Goal: Use online tool/utility: Utilize a website feature to perform a specific function

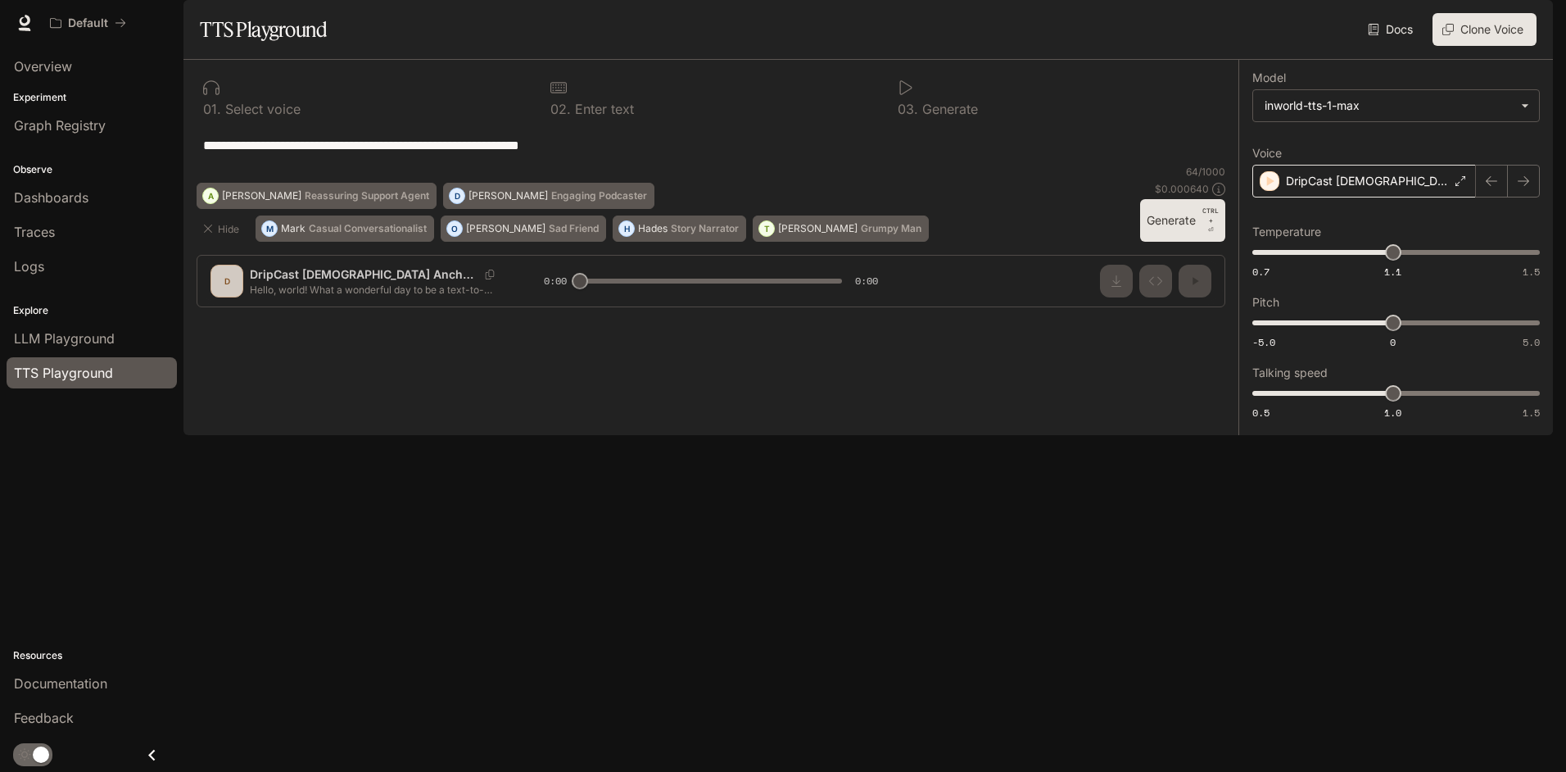
click at [1363, 189] on p "DripCast [DEMOGRAPHIC_DATA] Anchor 1" at bounding box center [1367, 181] width 163 height 16
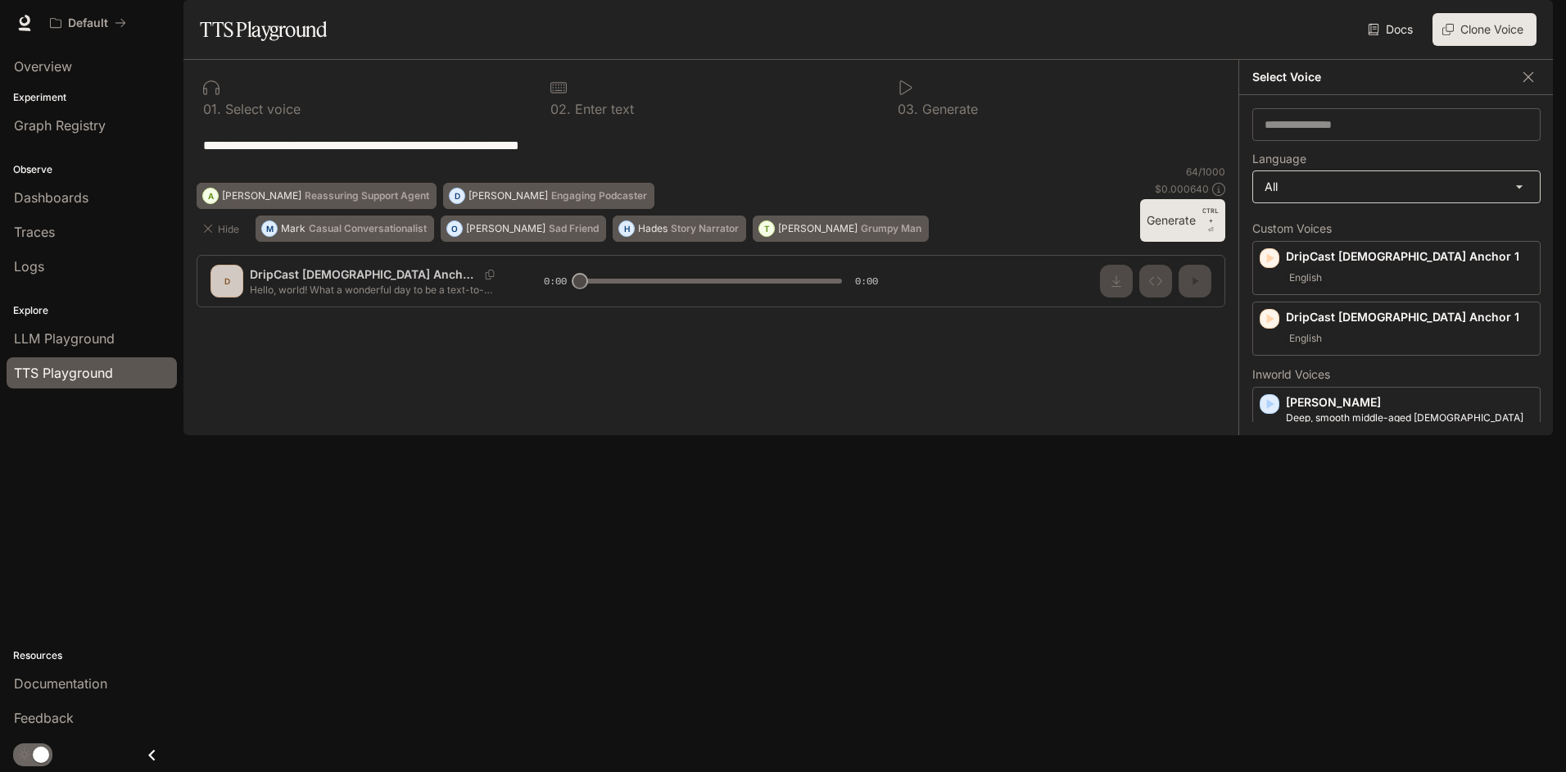
click at [1372, 227] on body "**********" at bounding box center [783, 386] width 1566 height 772
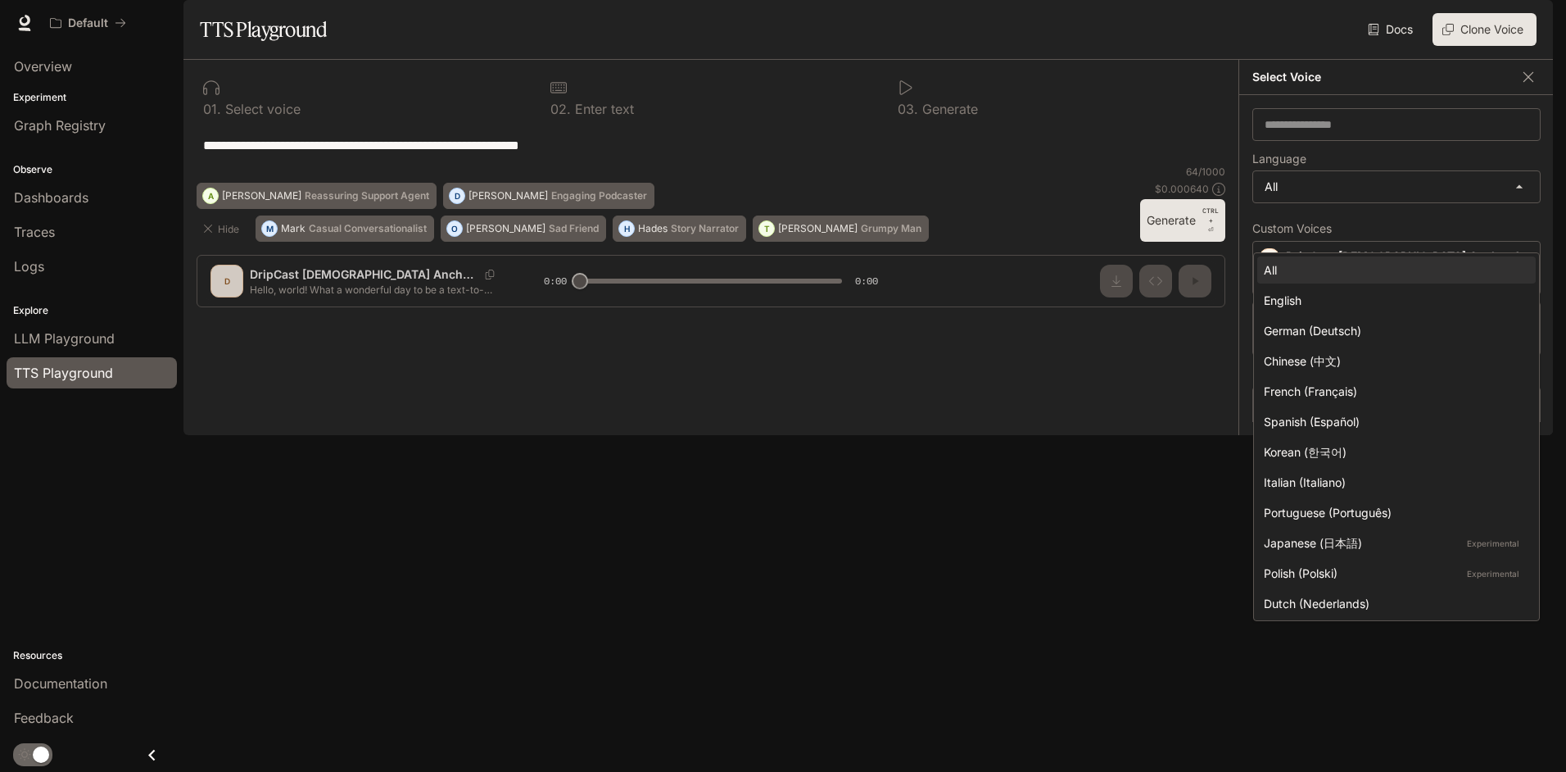
click at [1372, 229] on div at bounding box center [783, 386] width 1566 height 772
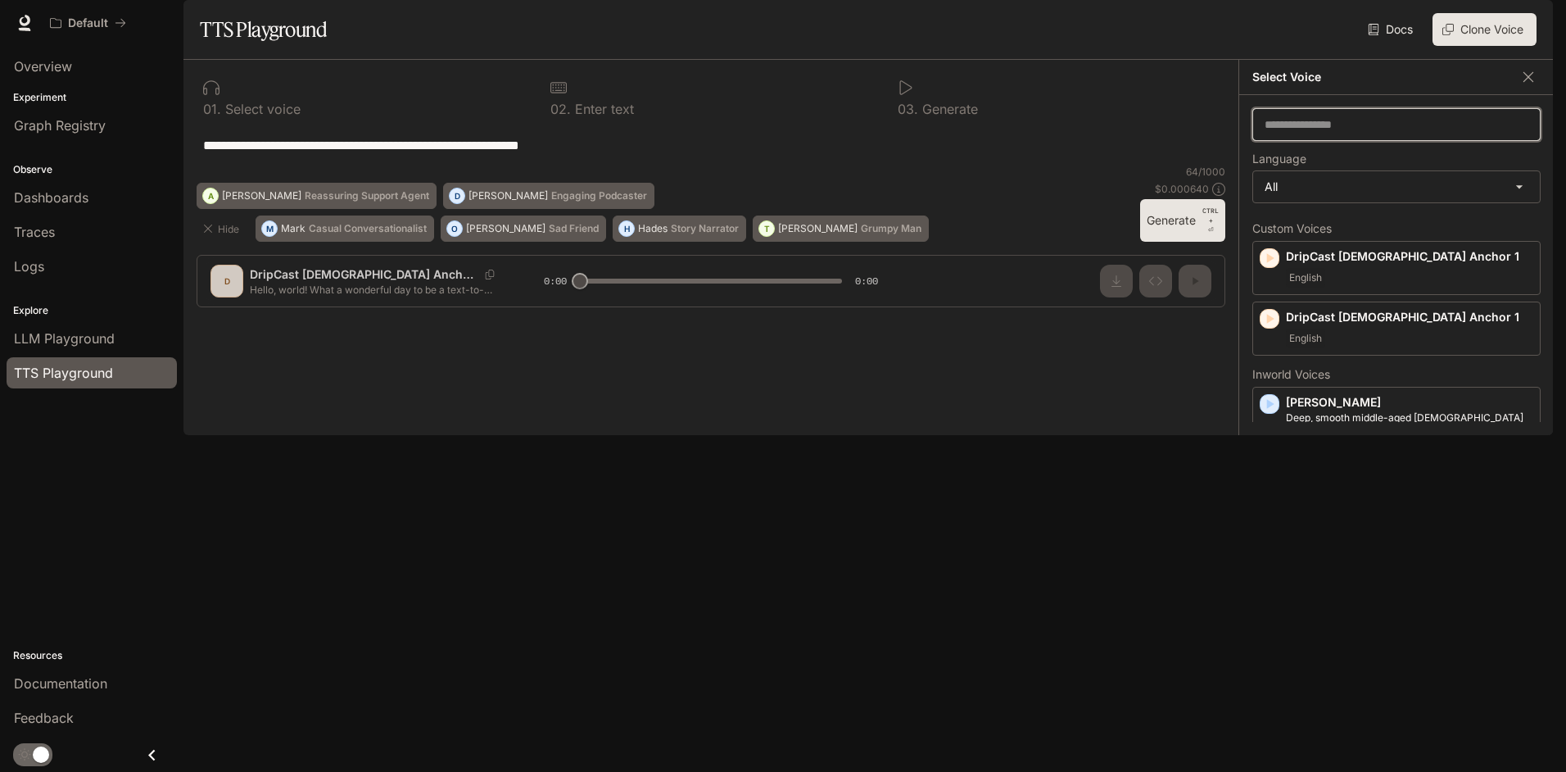
click at [1346, 133] on input "text" at bounding box center [1396, 124] width 287 height 16
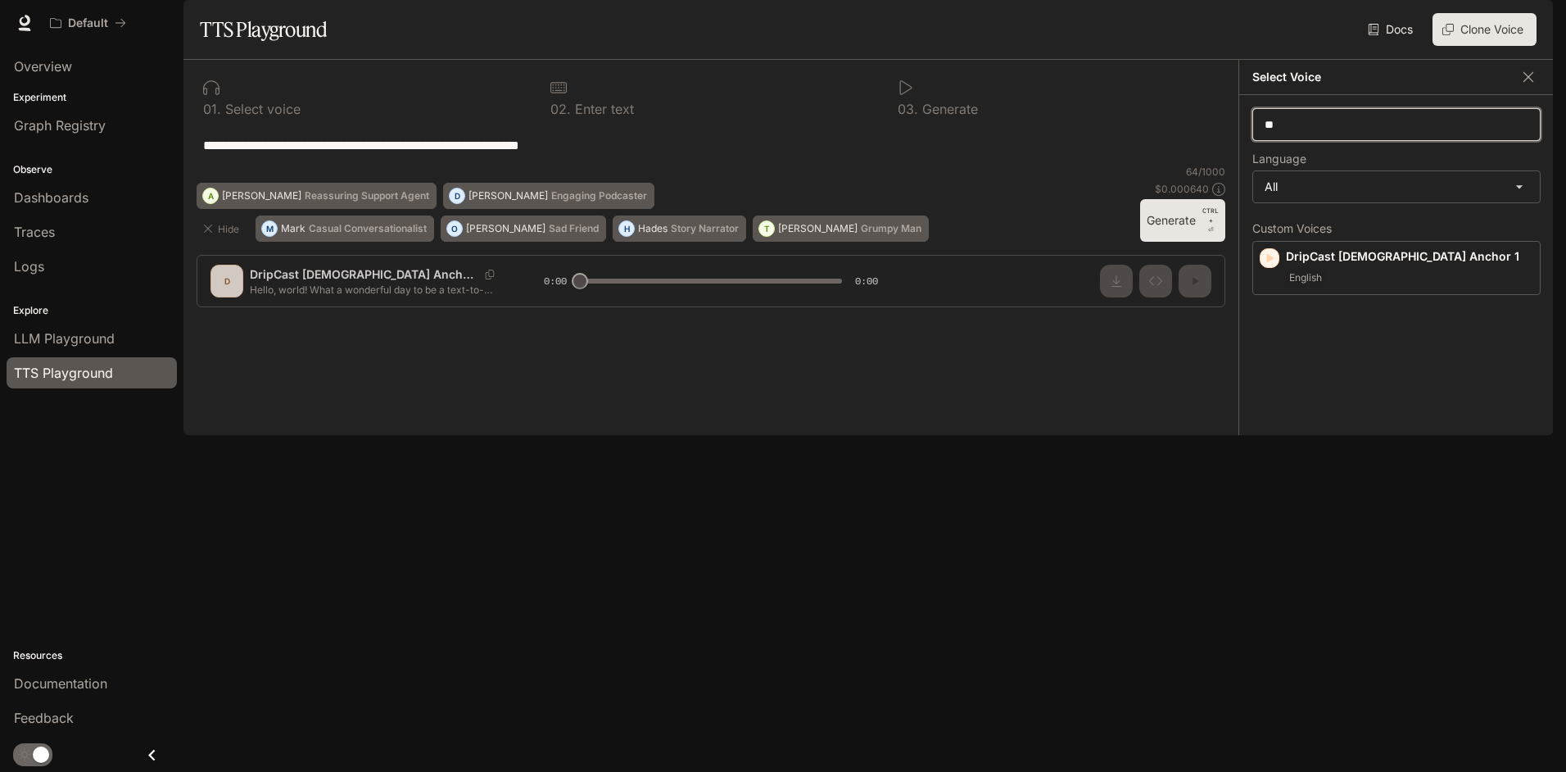
type input "*"
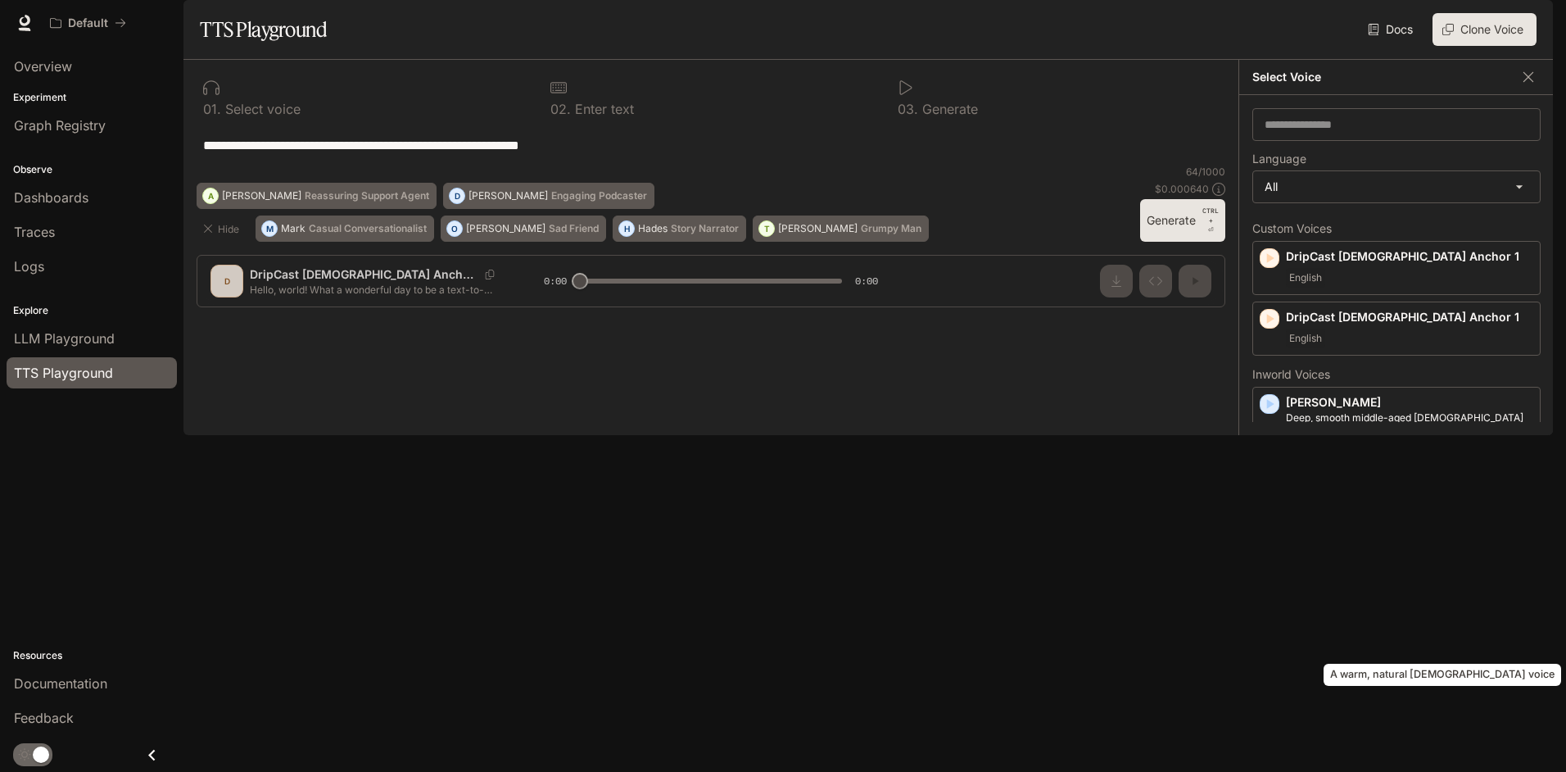
click at [1318, 605] on p "A warm, natural [DEMOGRAPHIC_DATA] voice" at bounding box center [1409, 598] width 247 height 15
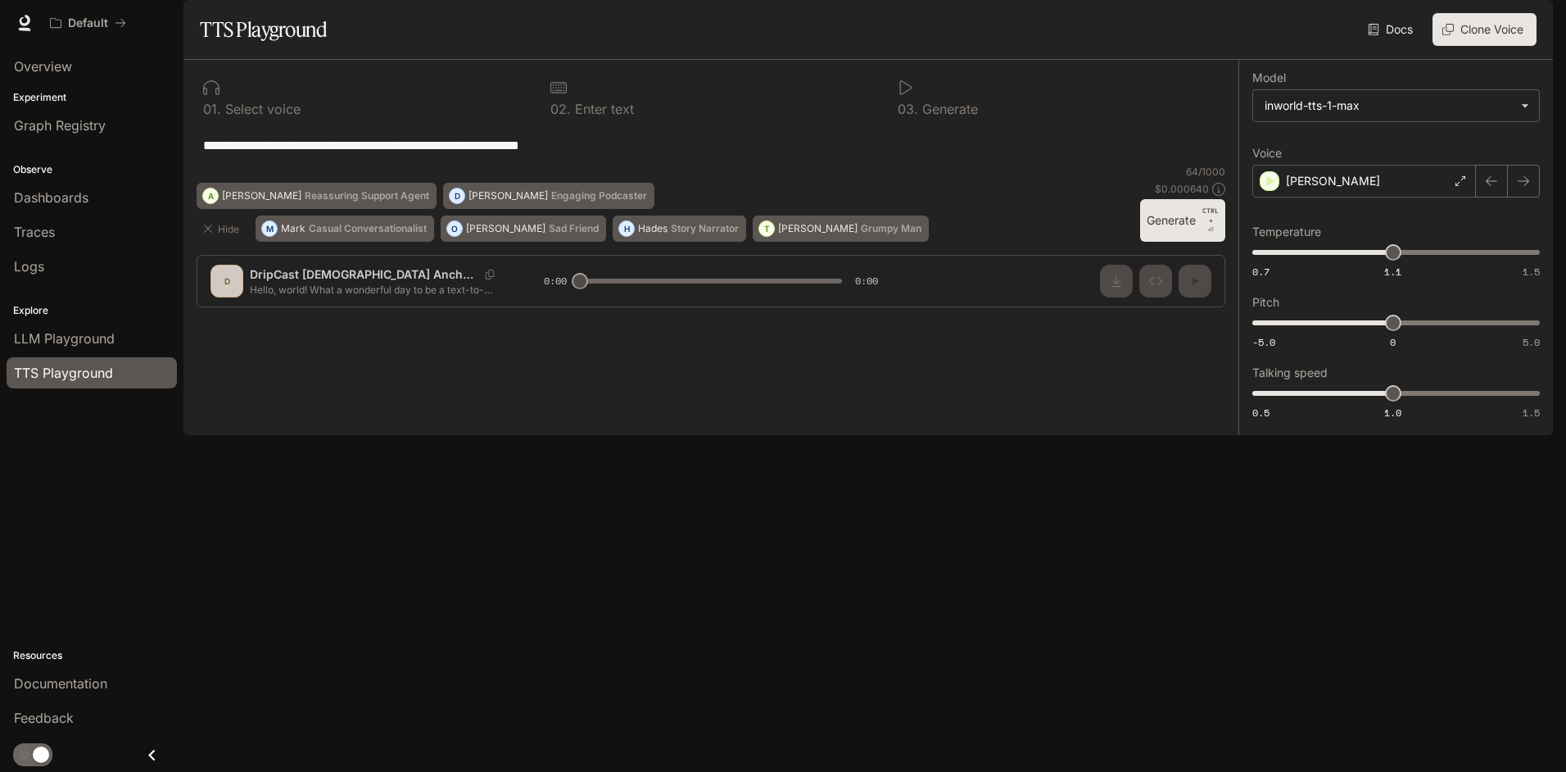
click at [1162, 242] on button "Generate CTRL + ⏎" at bounding box center [1182, 220] width 85 height 43
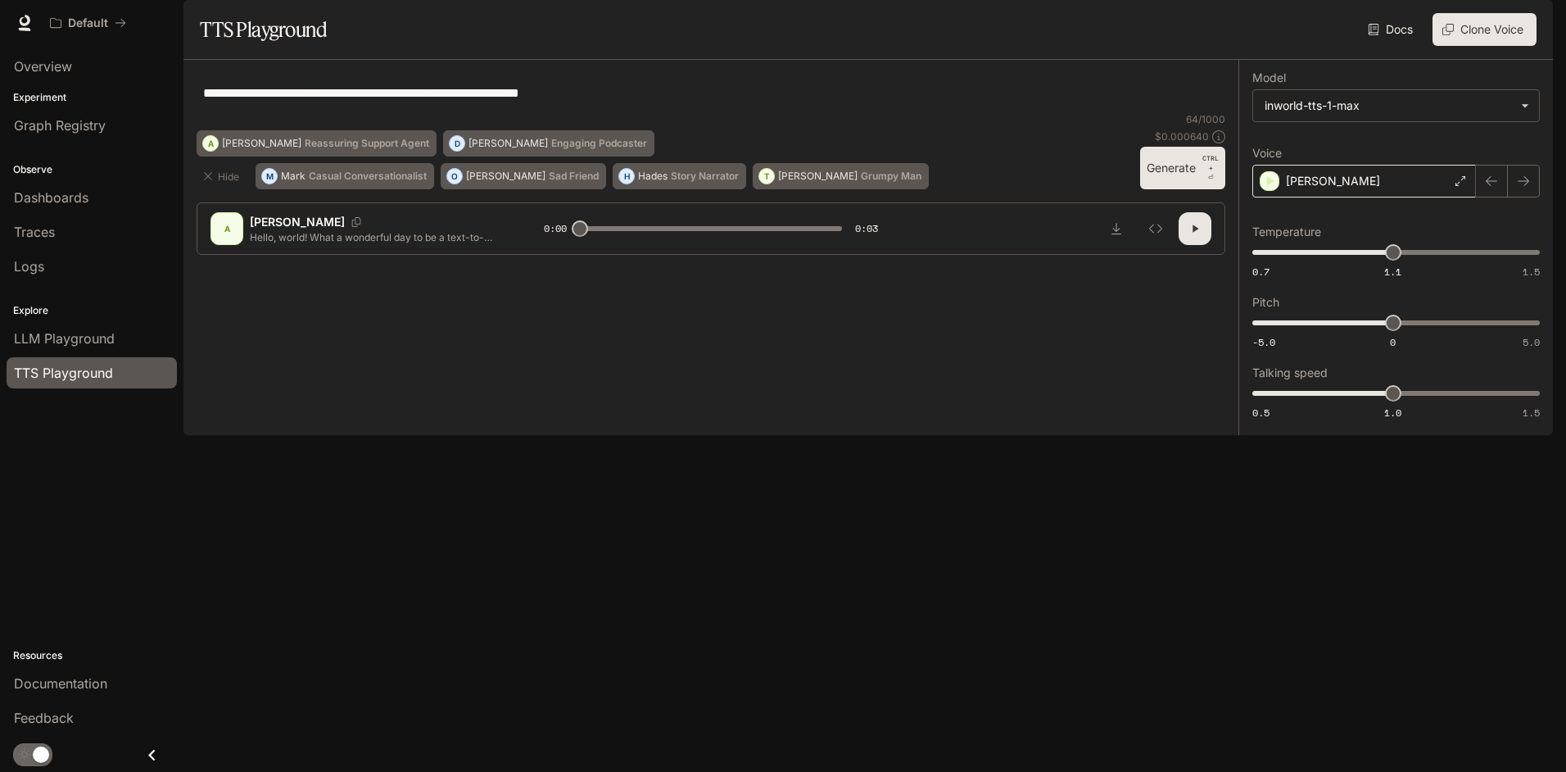
click at [1383, 197] on div "[PERSON_NAME]" at bounding box center [1364, 181] width 224 height 33
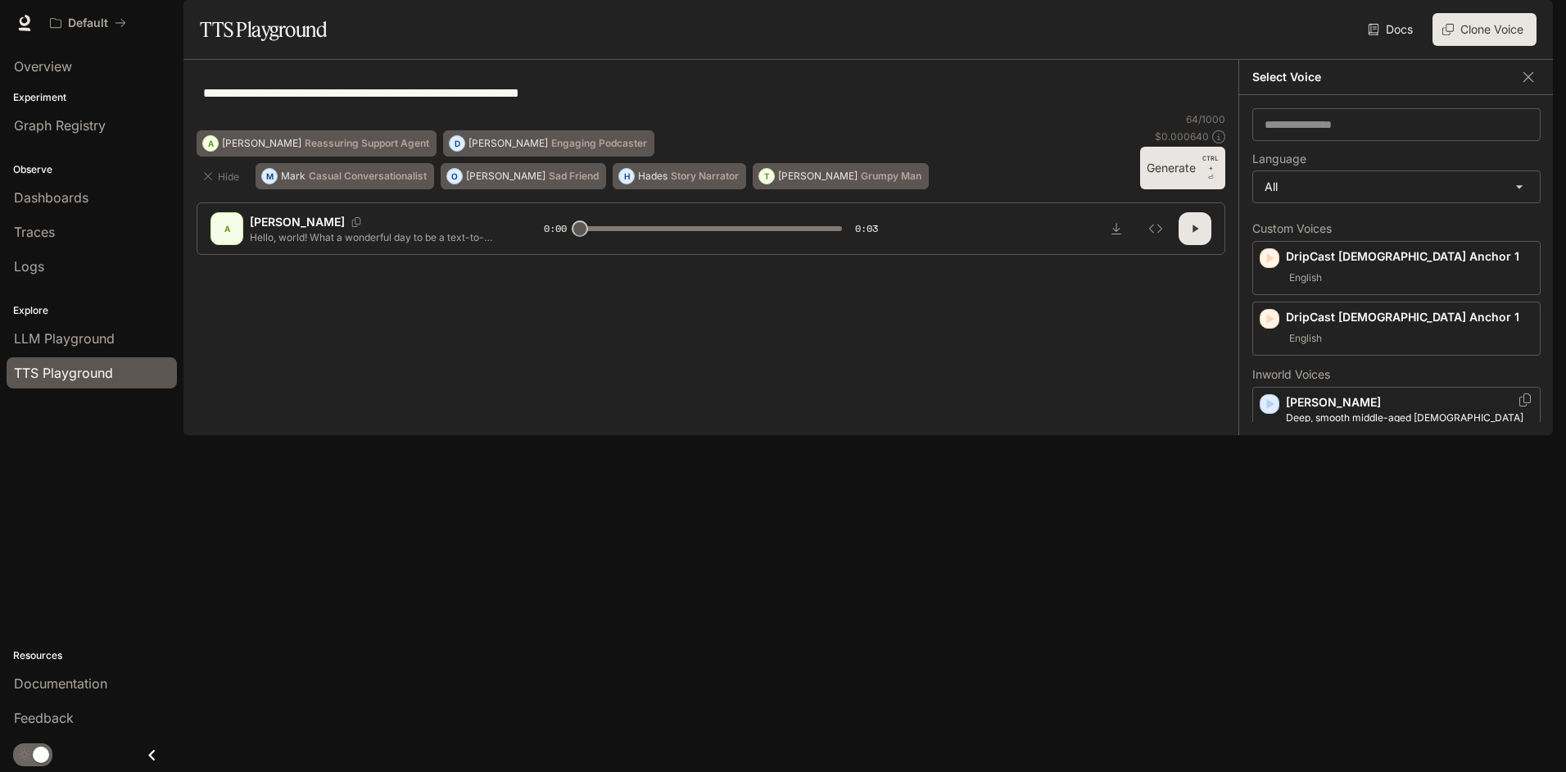
scroll to position [164, 0]
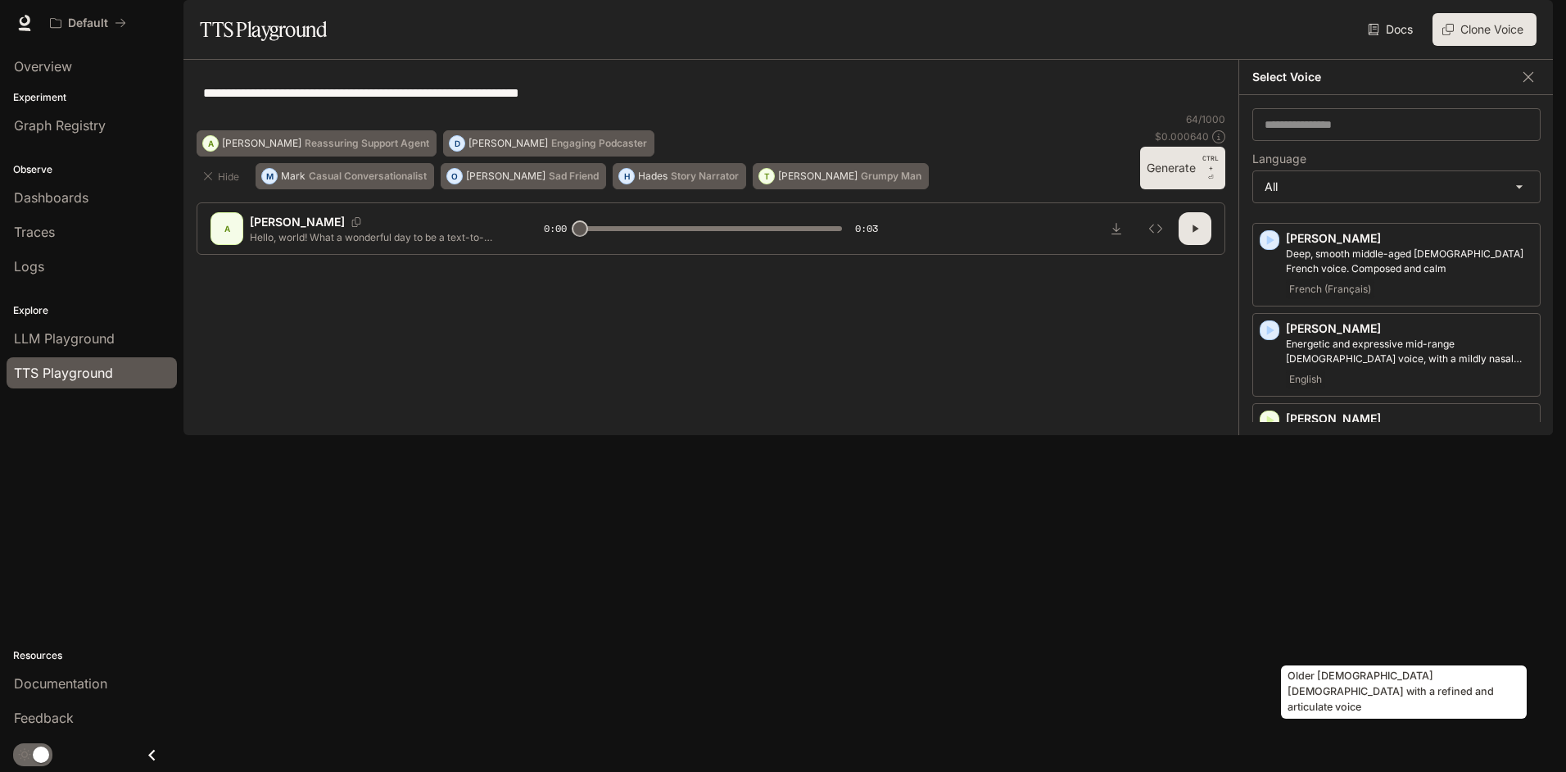
click at [1374, 622] on p "Older [DEMOGRAPHIC_DATA] [DEMOGRAPHIC_DATA] with a refined and articulate voice" at bounding box center [1409, 606] width 247 height 29
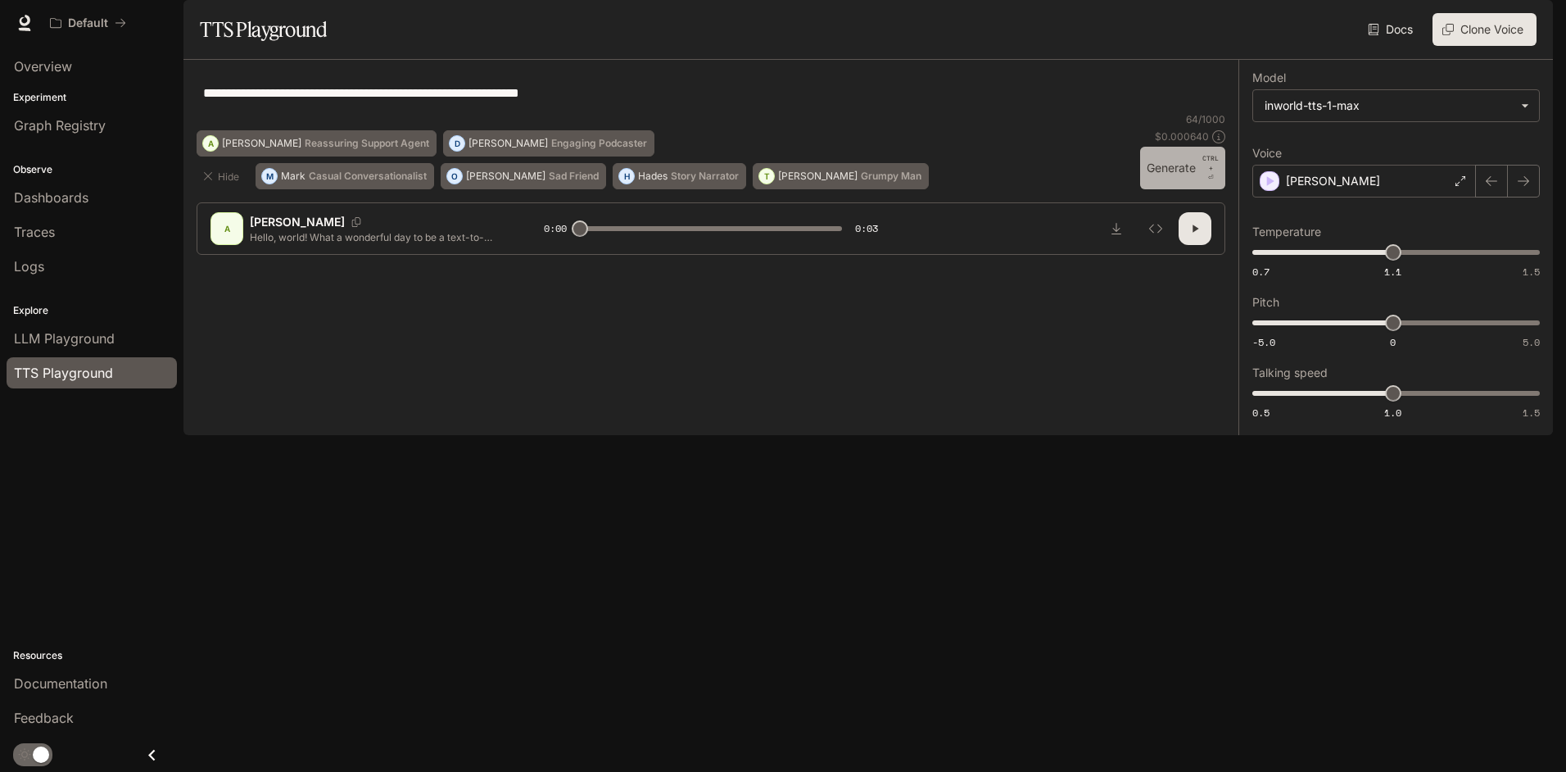
click at [1162, 189] on button "Generate CTRL + ⏎" at bounding box center [1182, 168] width 85 height 43
click at [1326, 197] on div "[PERSON_NAME]" at bounding box center [1364, 181] width 224 height 33
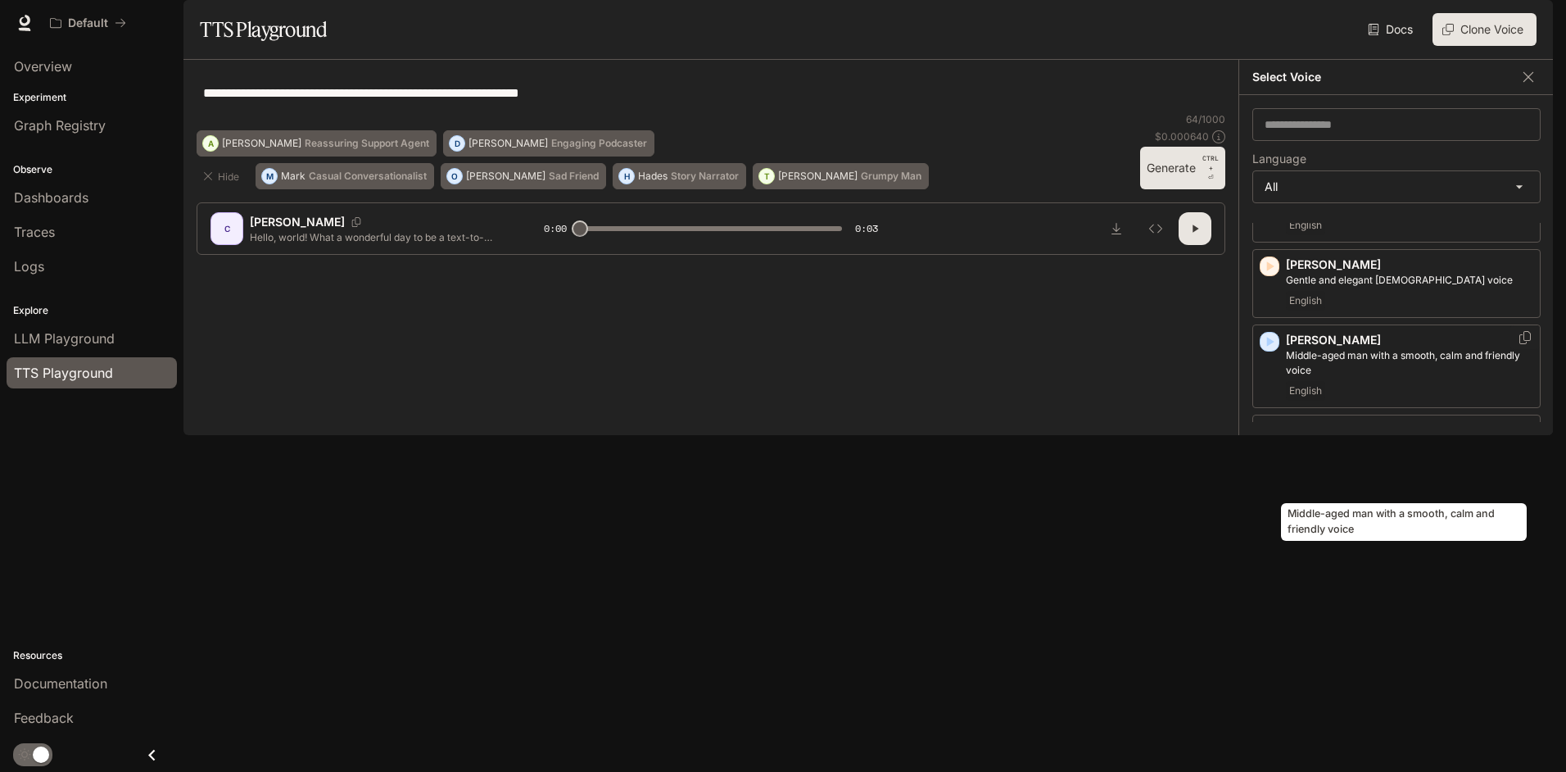
scroll to position [491, 0]
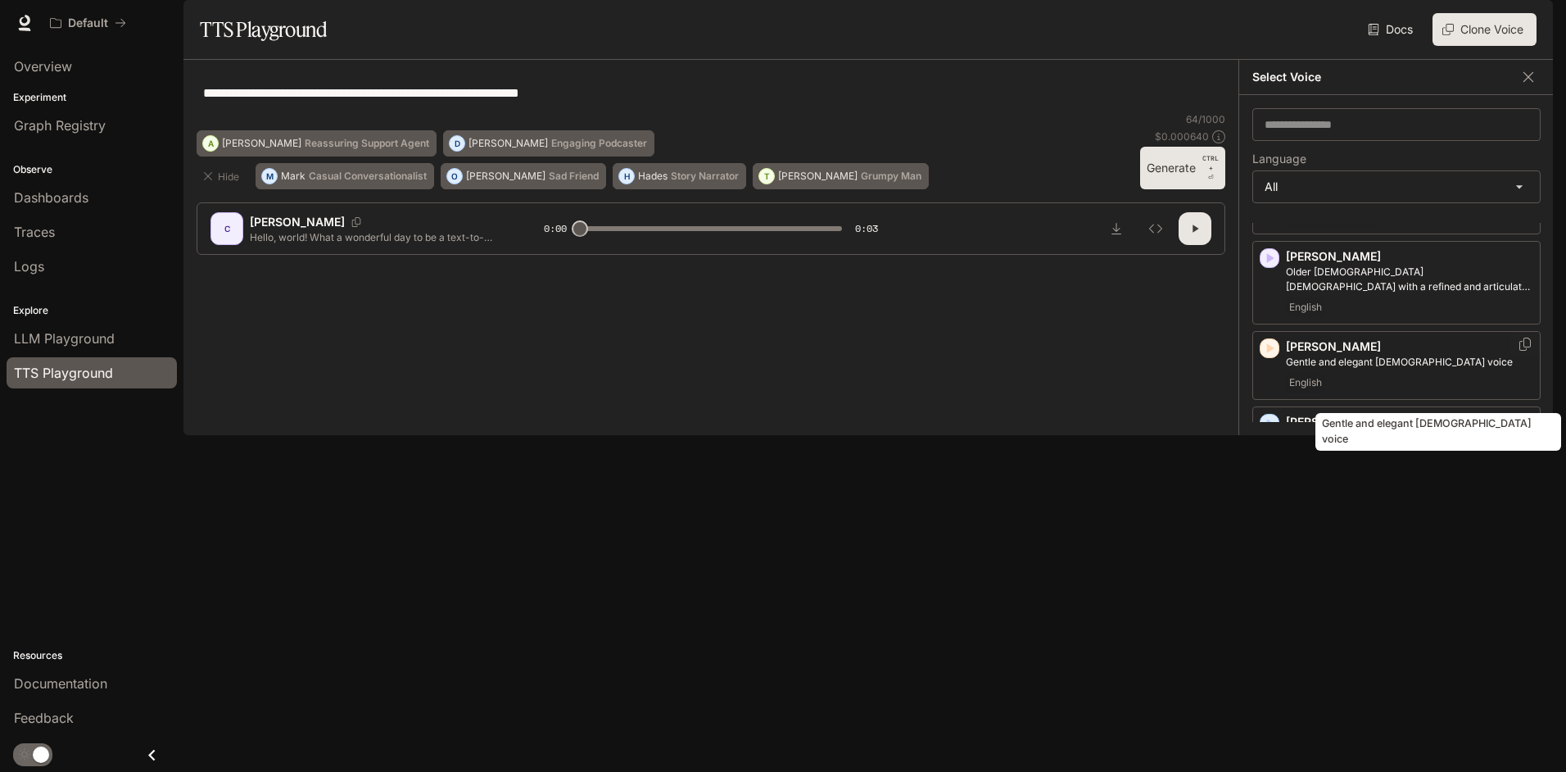
click at [1372, 369] on p "Gentle and elegant [DEMOGRAPHIC_DATA] voice" at bounding box center [1409, 362] width 247 height 15
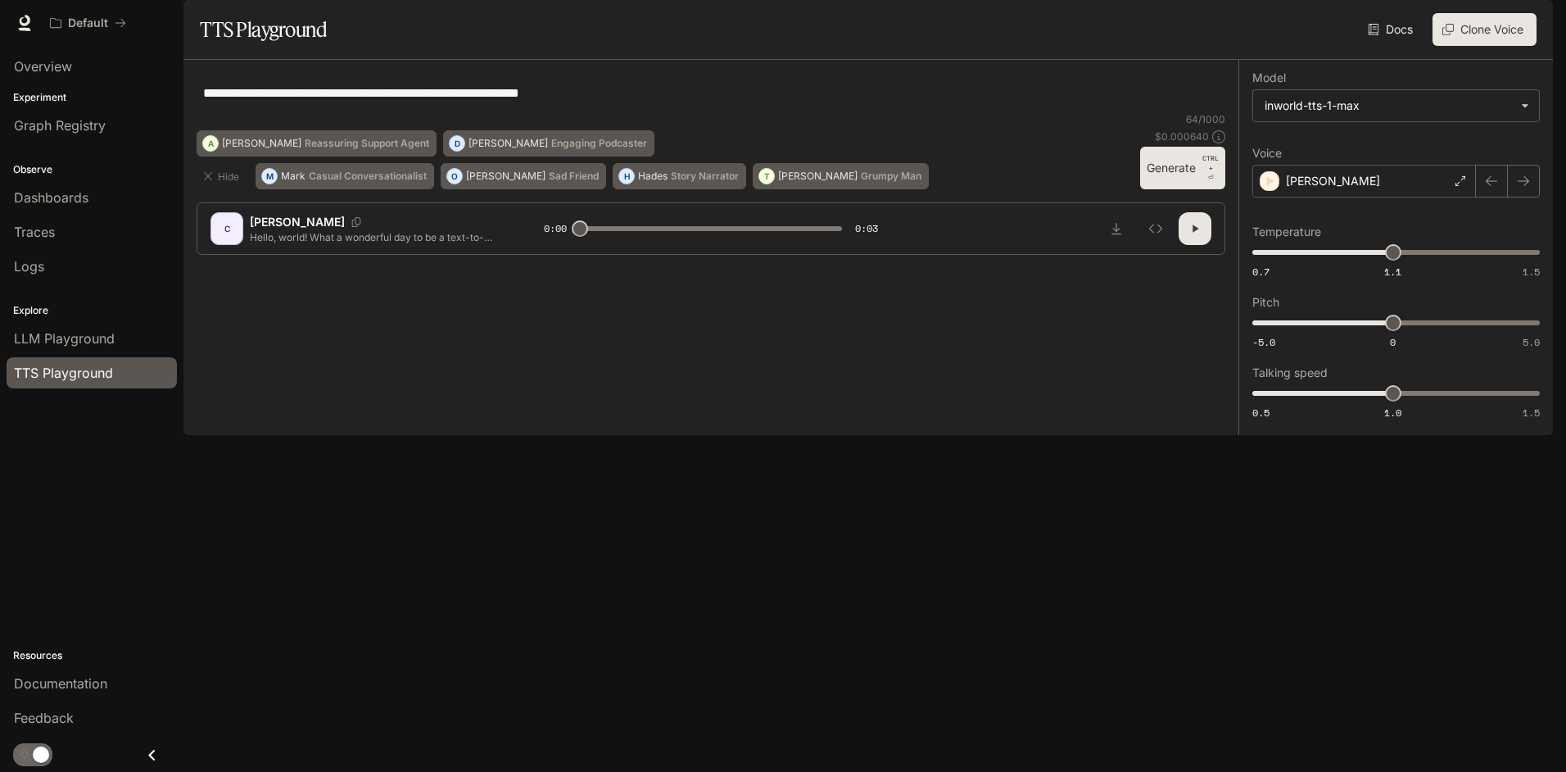
click at [1165, 189] on button "Generate CTRL + ⏎" at bounding box center [1182, 168] width 85 height 43
click at [1378, 197] on div "[PERSON_NAME]" at bounding box center [1364, 181] width 224 height 33
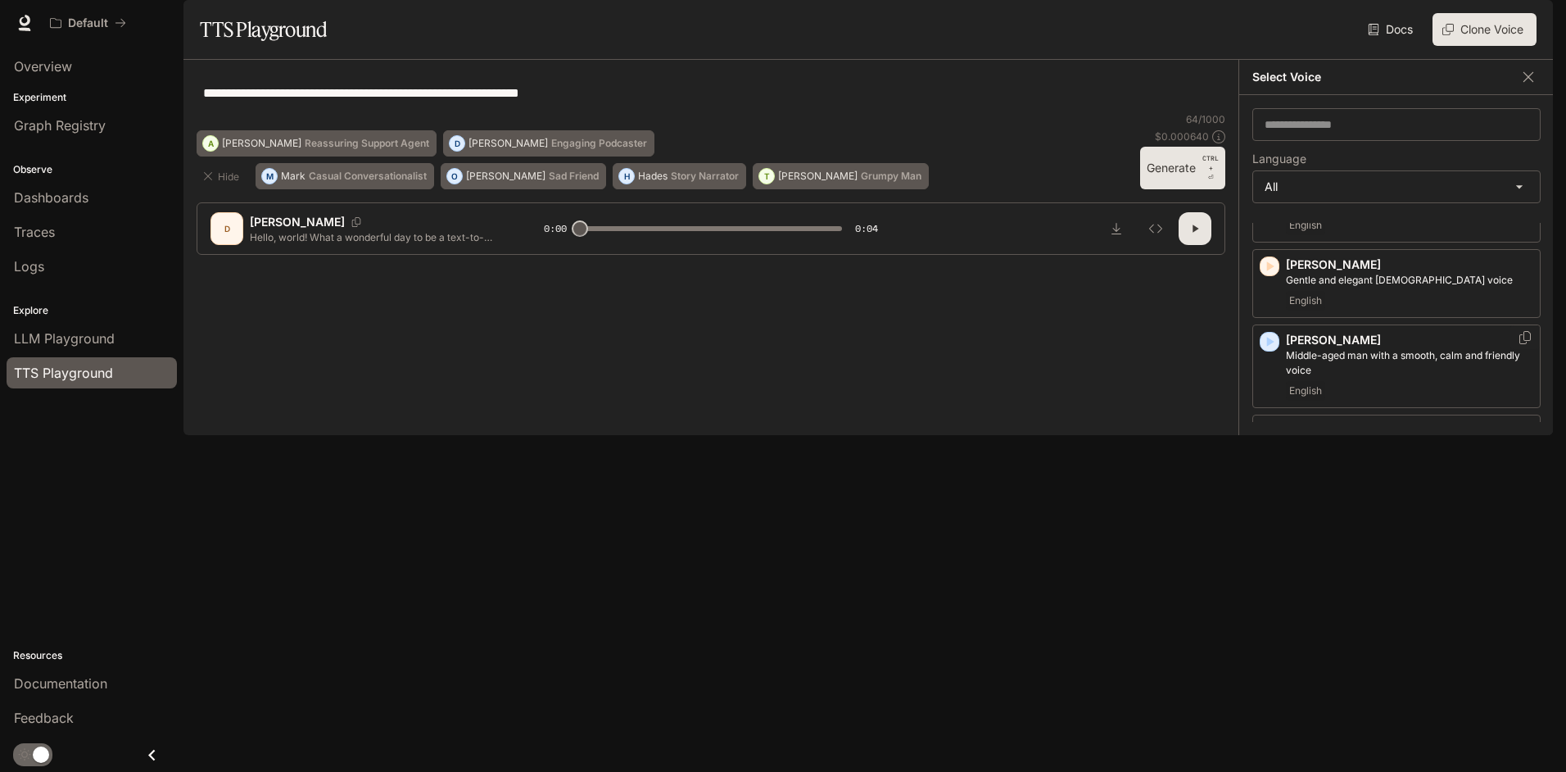
scroll to position [655, 0]
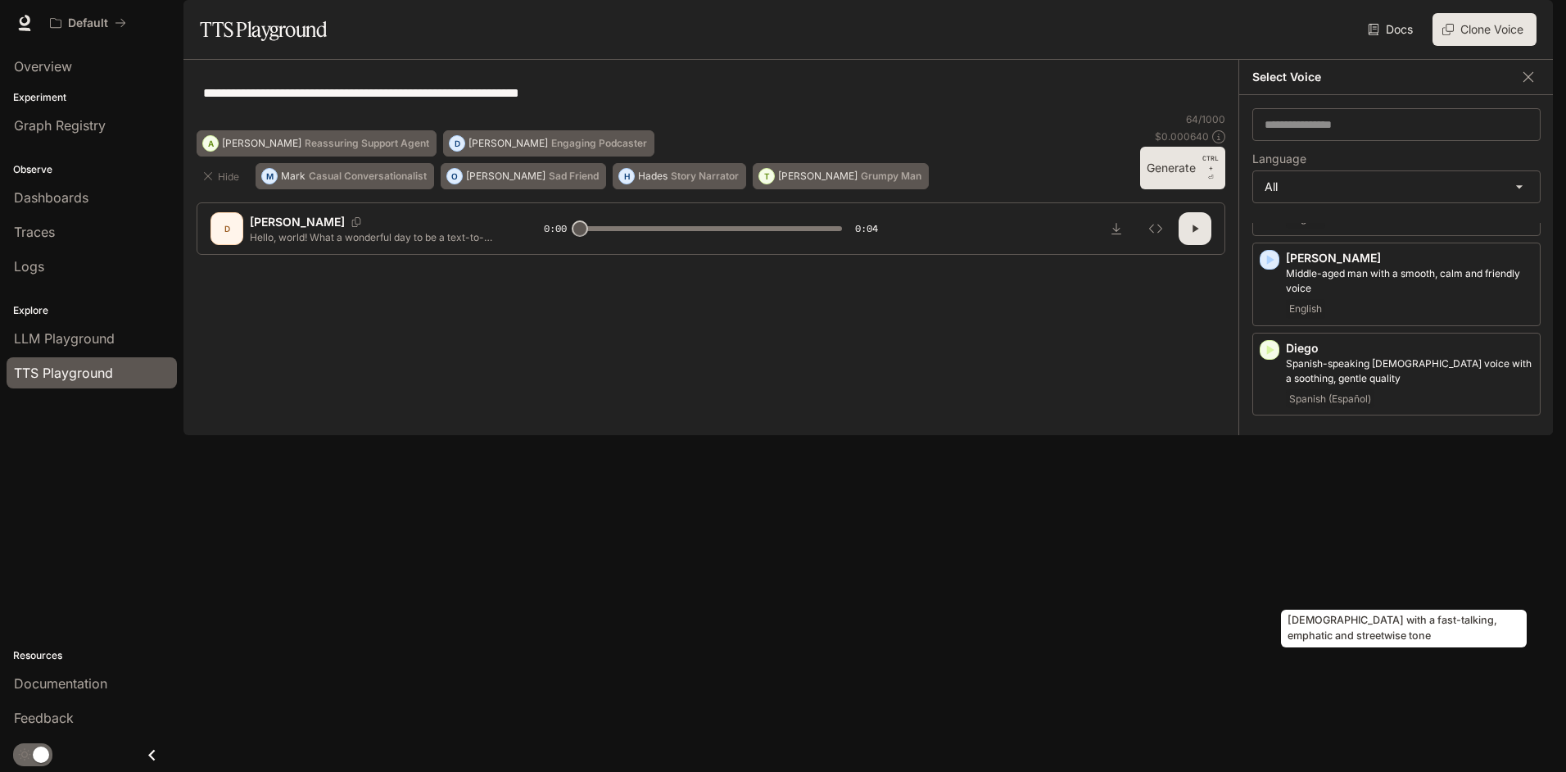
click at [1398, 565] on p "[DEMOGRAPHIC_DATA] with a fast-talking, emphatic and streetwise tone" at bounding box center [1409, 550] width 247 height 29
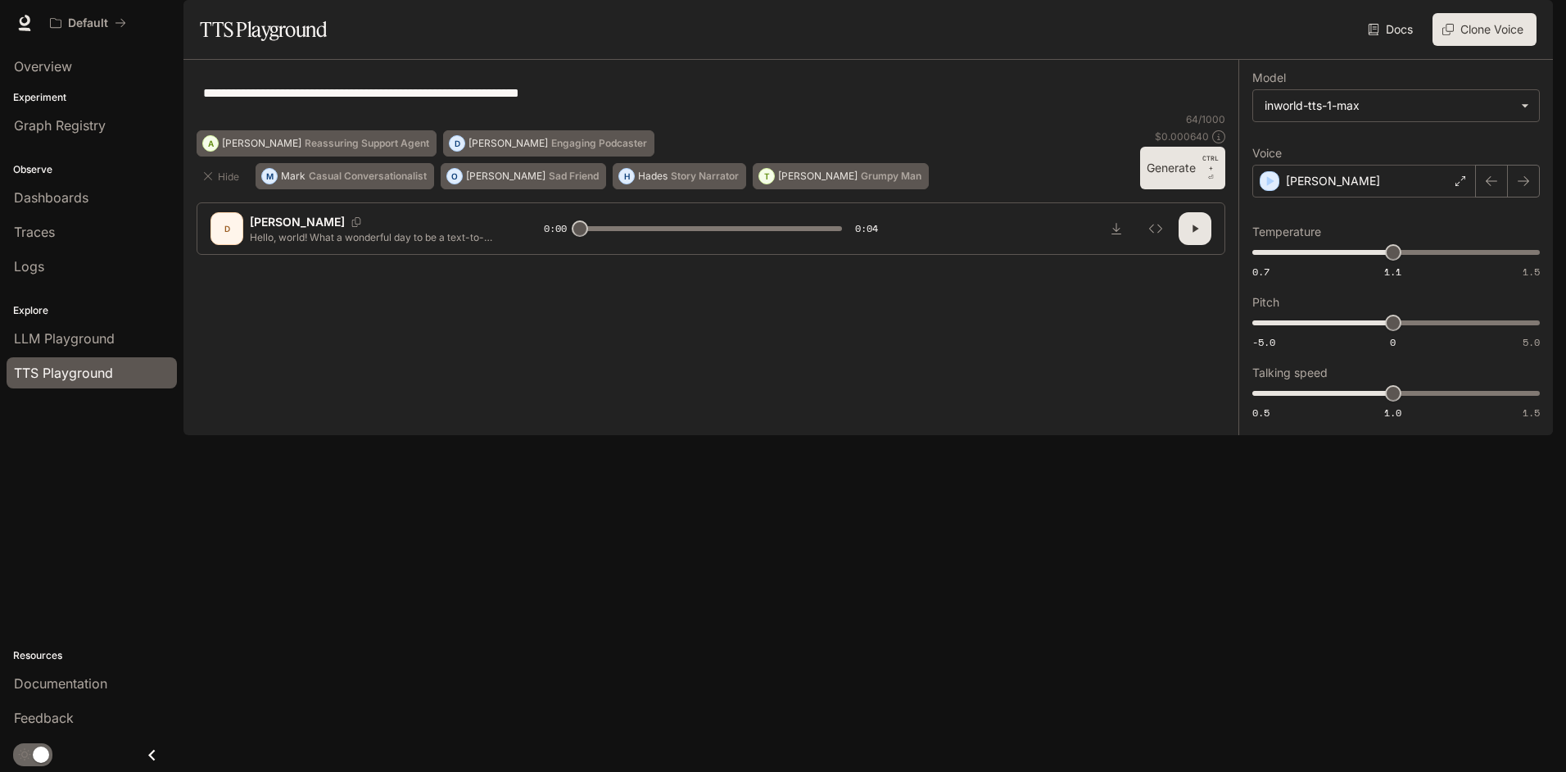
click at [1174, 189] on button "Generate CTRL + ⏎" at bounding box center [1182, 168] width 85 height 43
click at [1421, 197] on div "[PERSON_NAME]" at bounding box center [1364, 181] width 224 height 33
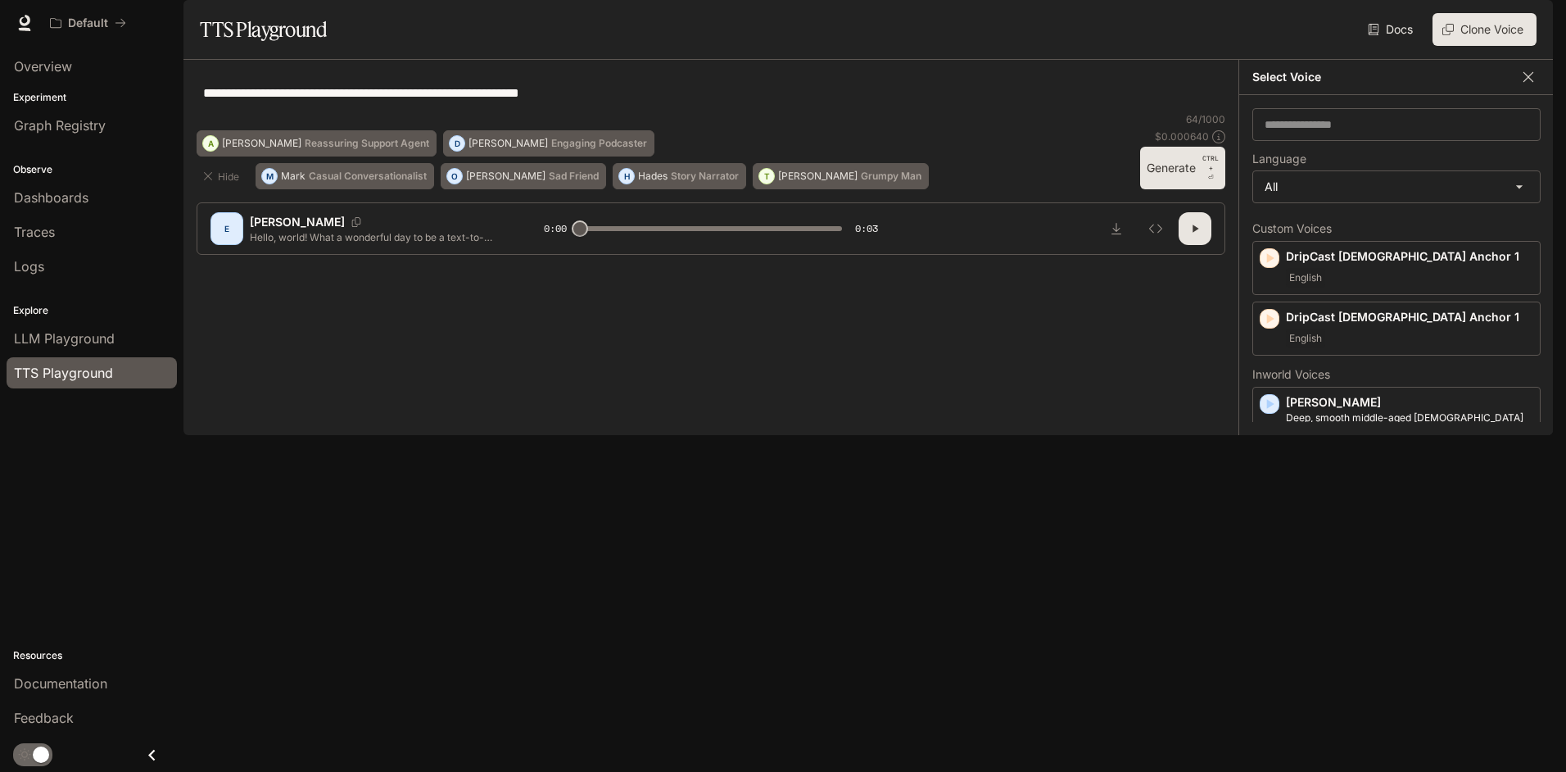
click at [1535, 85] on icon "button" at bounding box center [1528, 77] width 16 height 16
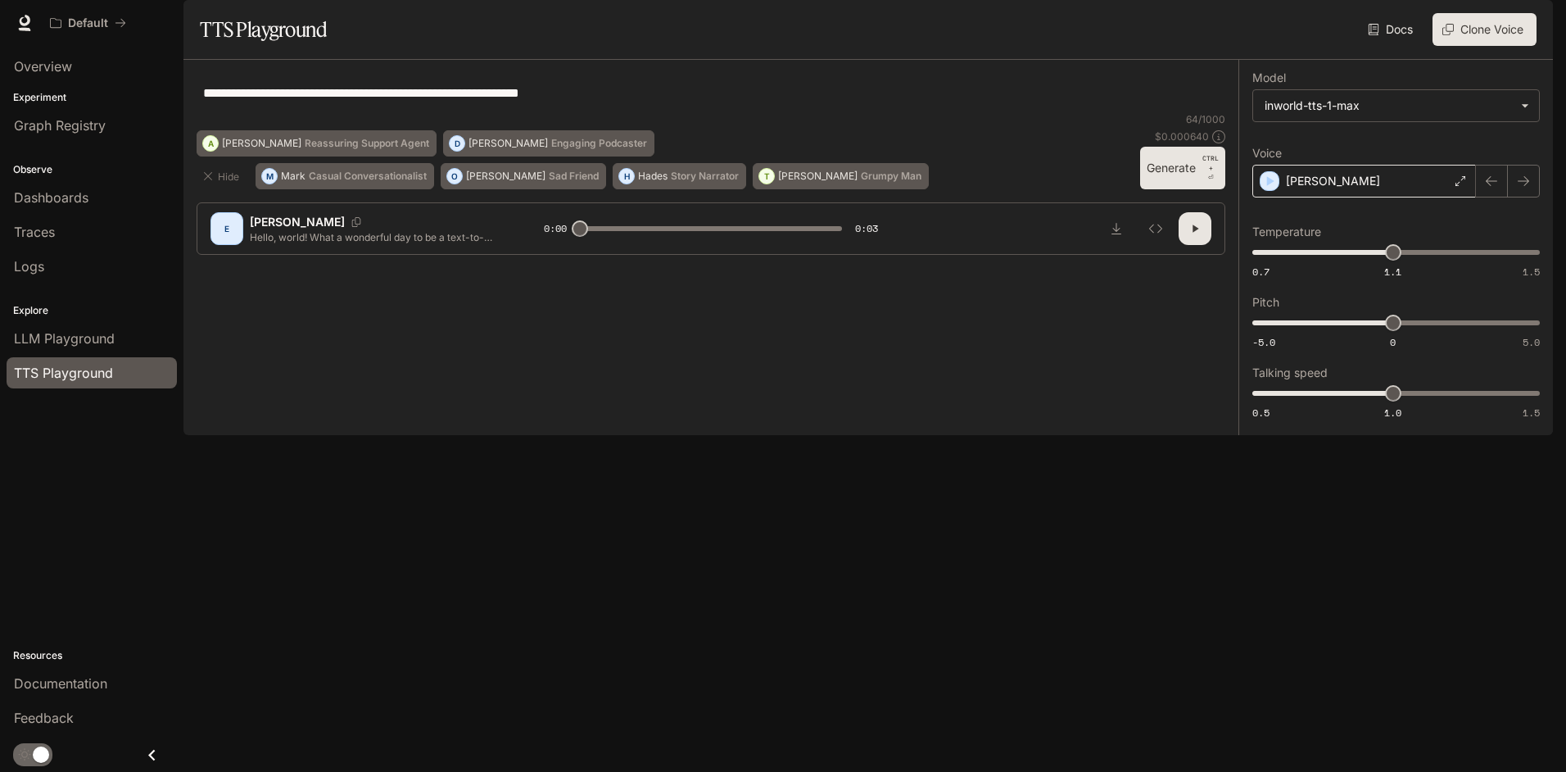
click at [1288, 189] on p "[PERSON_NAME]" at bounding box center [1333, 181] width 94 height 16
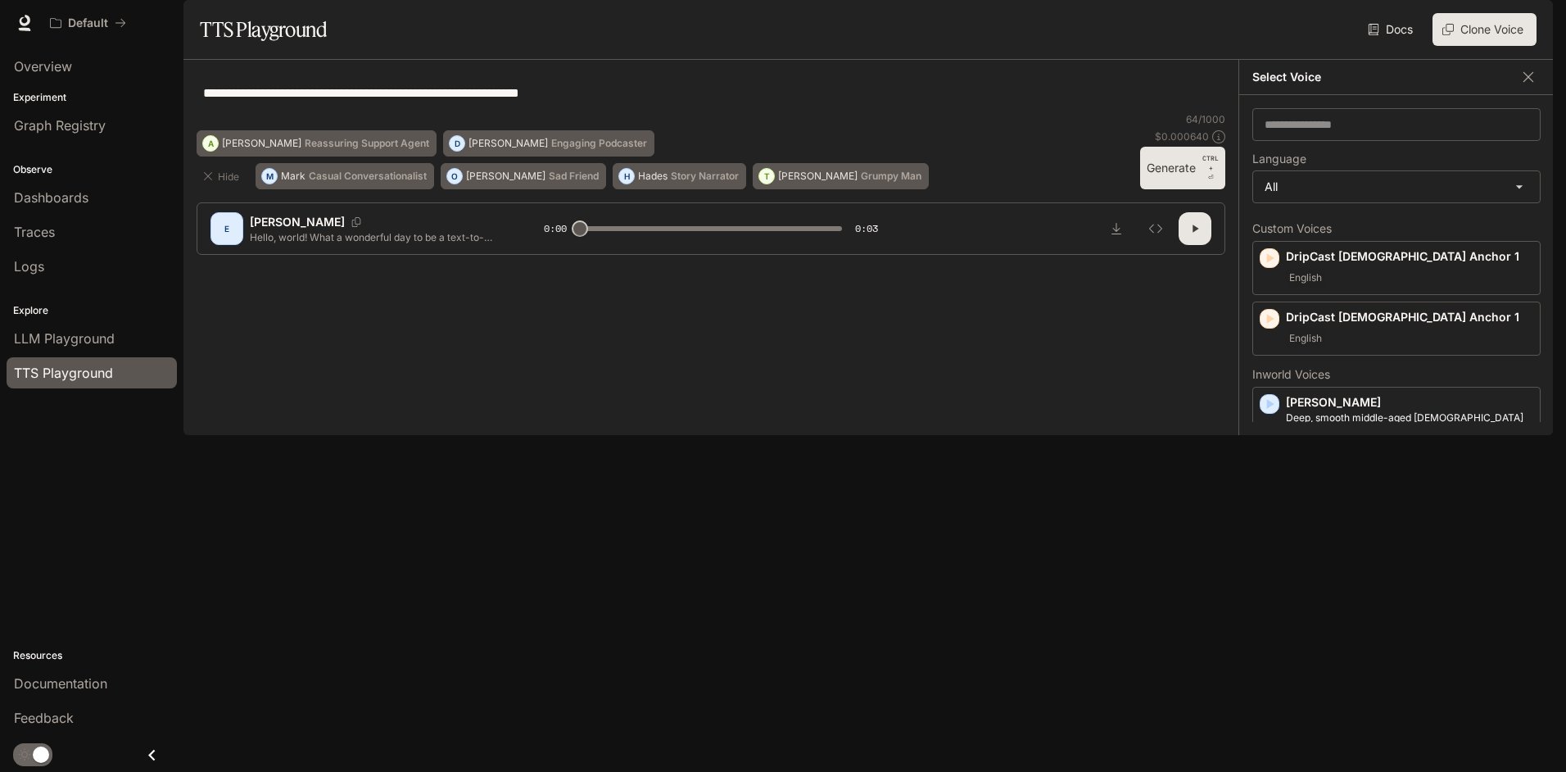
scroll to position [573, 0]
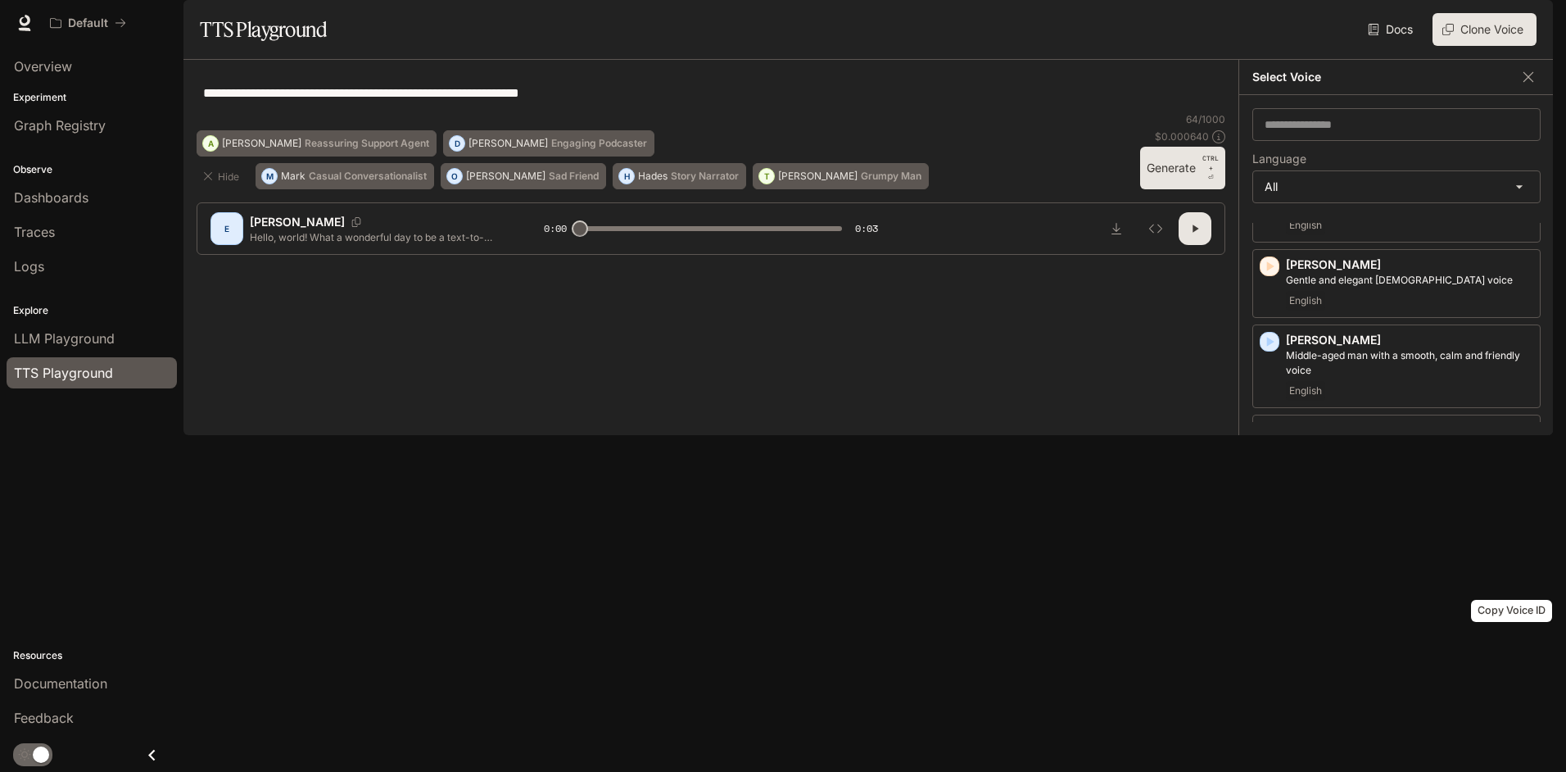
click at [1517, 613] on icon "Copy Voice ID" at bounding box center [1525, 606] width 16 height 13
click at [1519, 613] on icon "Copy Voice ID" at bounding box center [1524, 606] width 11 height 13
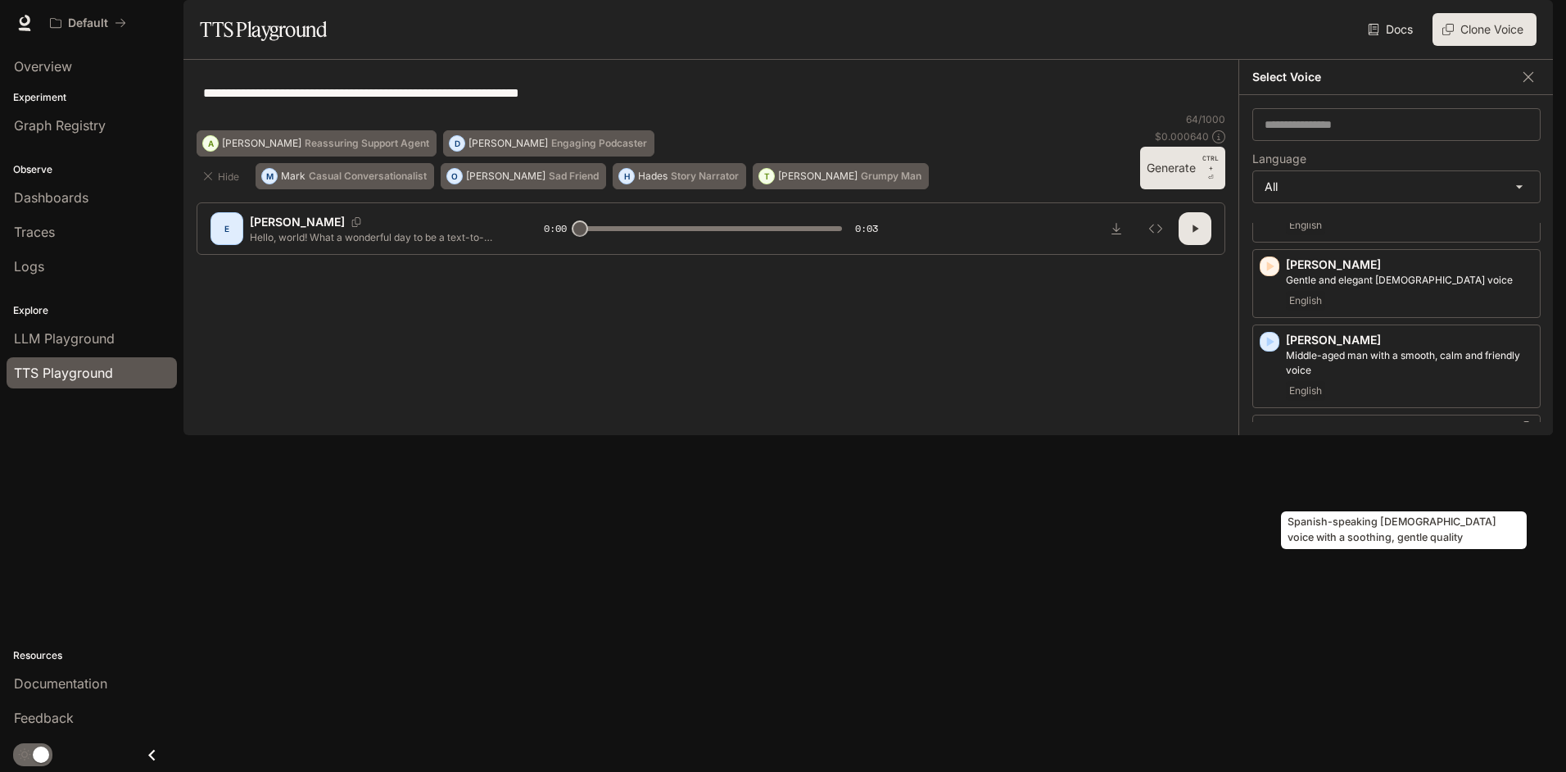
scroll to position [737, 0]
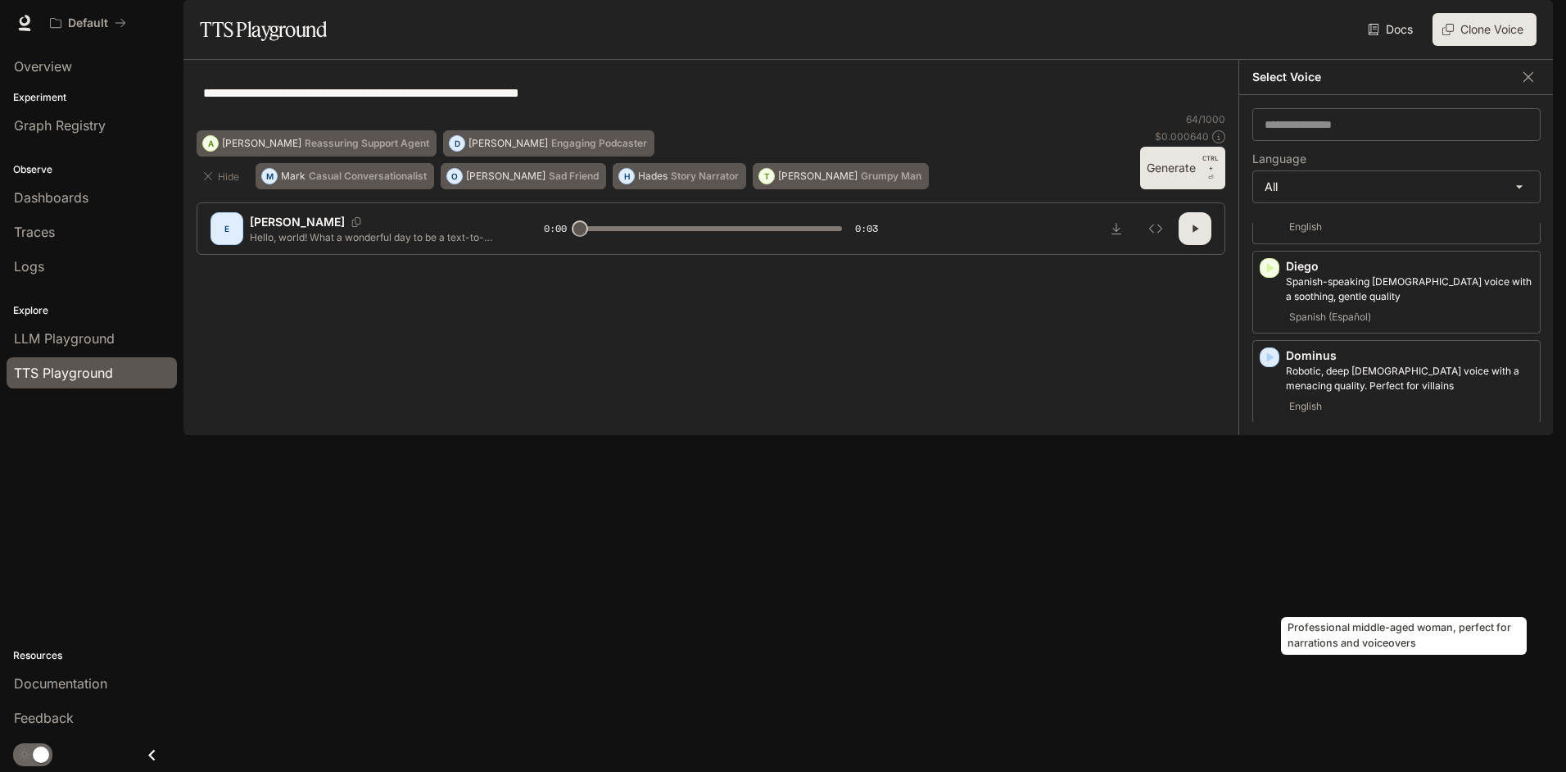
click at [1375, 573] on p "Professional middle-aged woman, perfect for narrations and voiceovers" at bounding box center [1409, 558] width 247 height 29
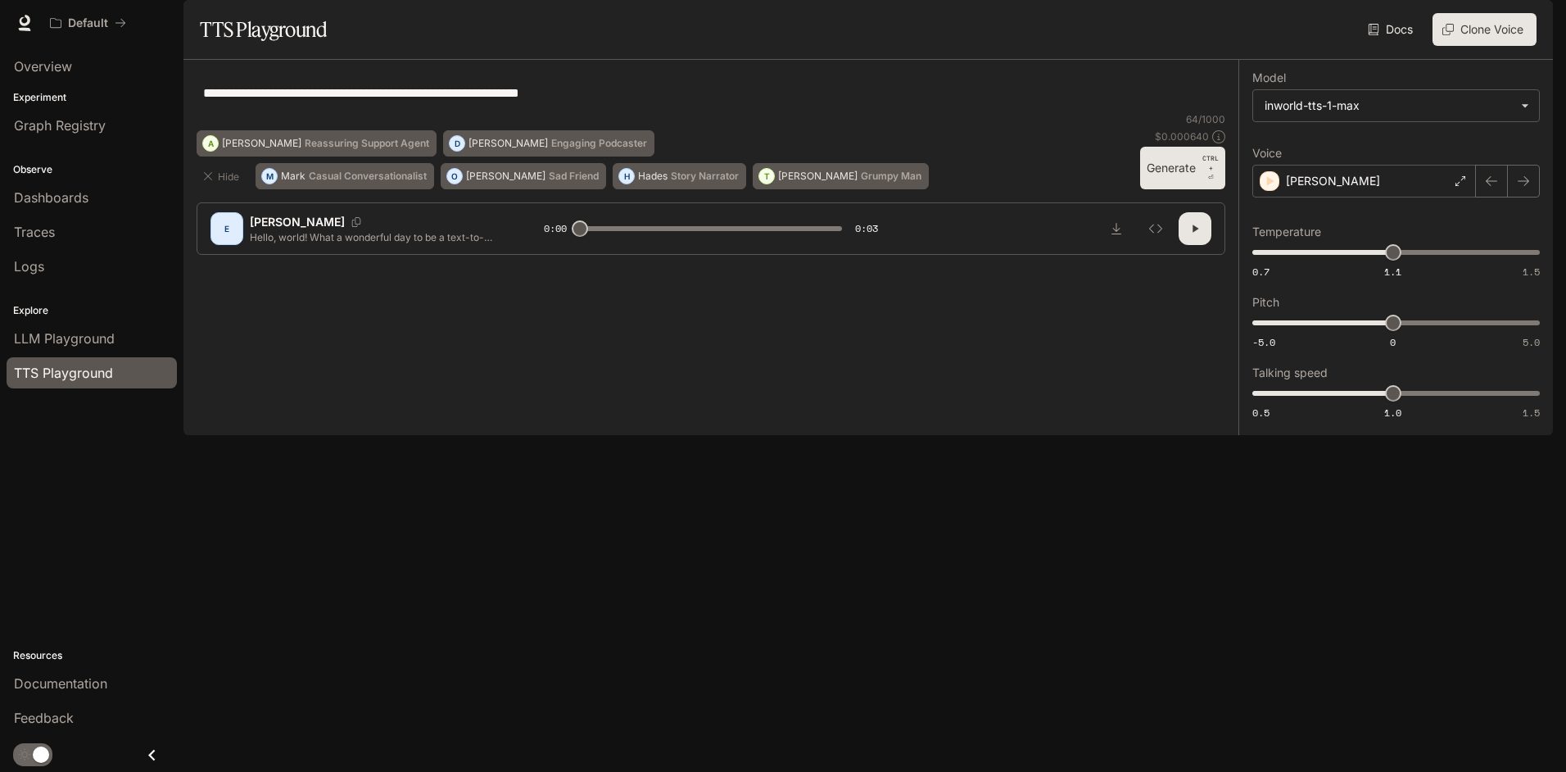
click at [1163, 189] on button "Generate CTRL + ⏎" at bounding box center [1182, 168] width 85 height 43
click at [1312, 189] on p "[PERSON_NAME]" at bounding box center [1333, 181] width 94 height 16
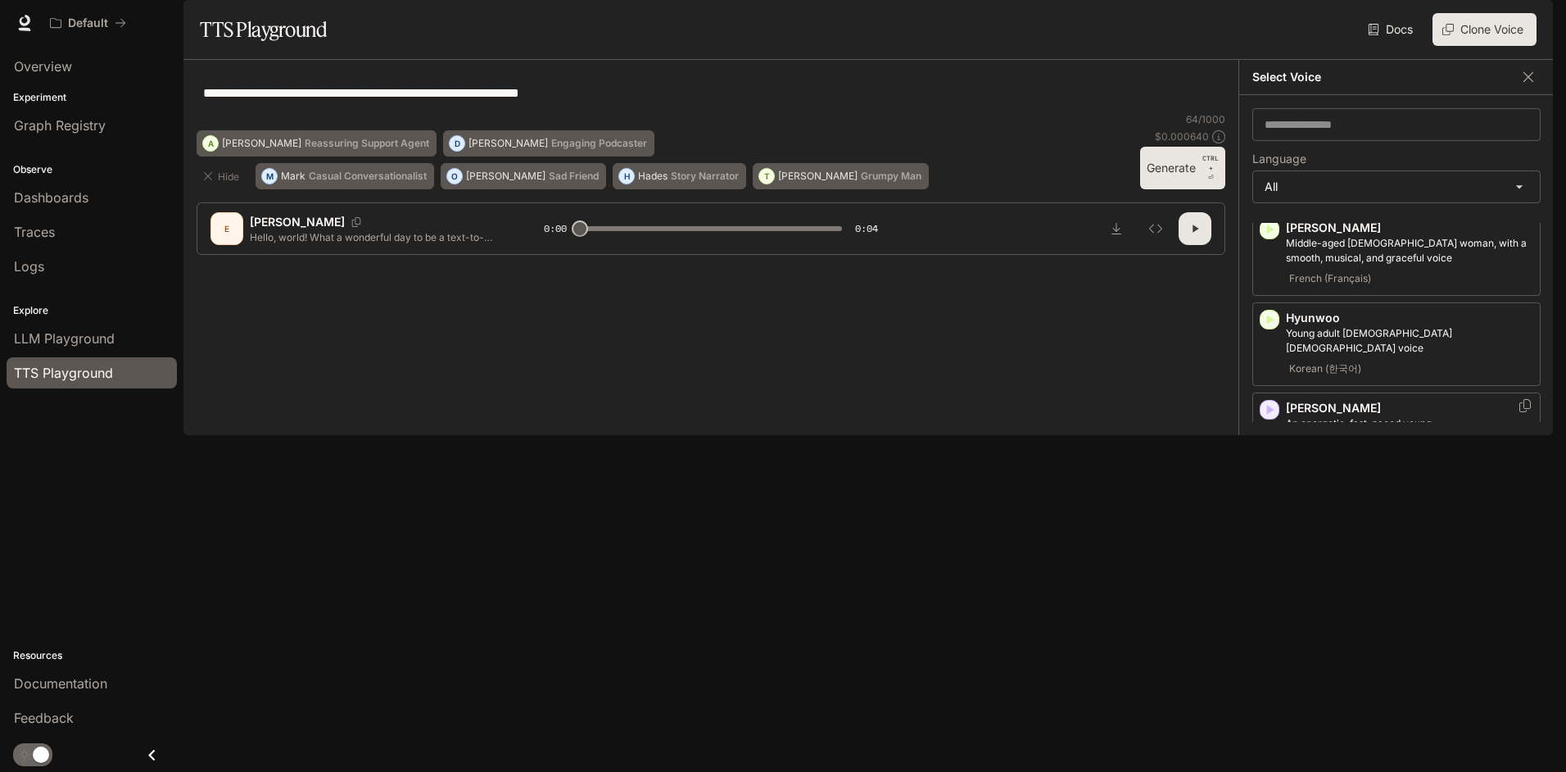
scroll to position [1638, 0]
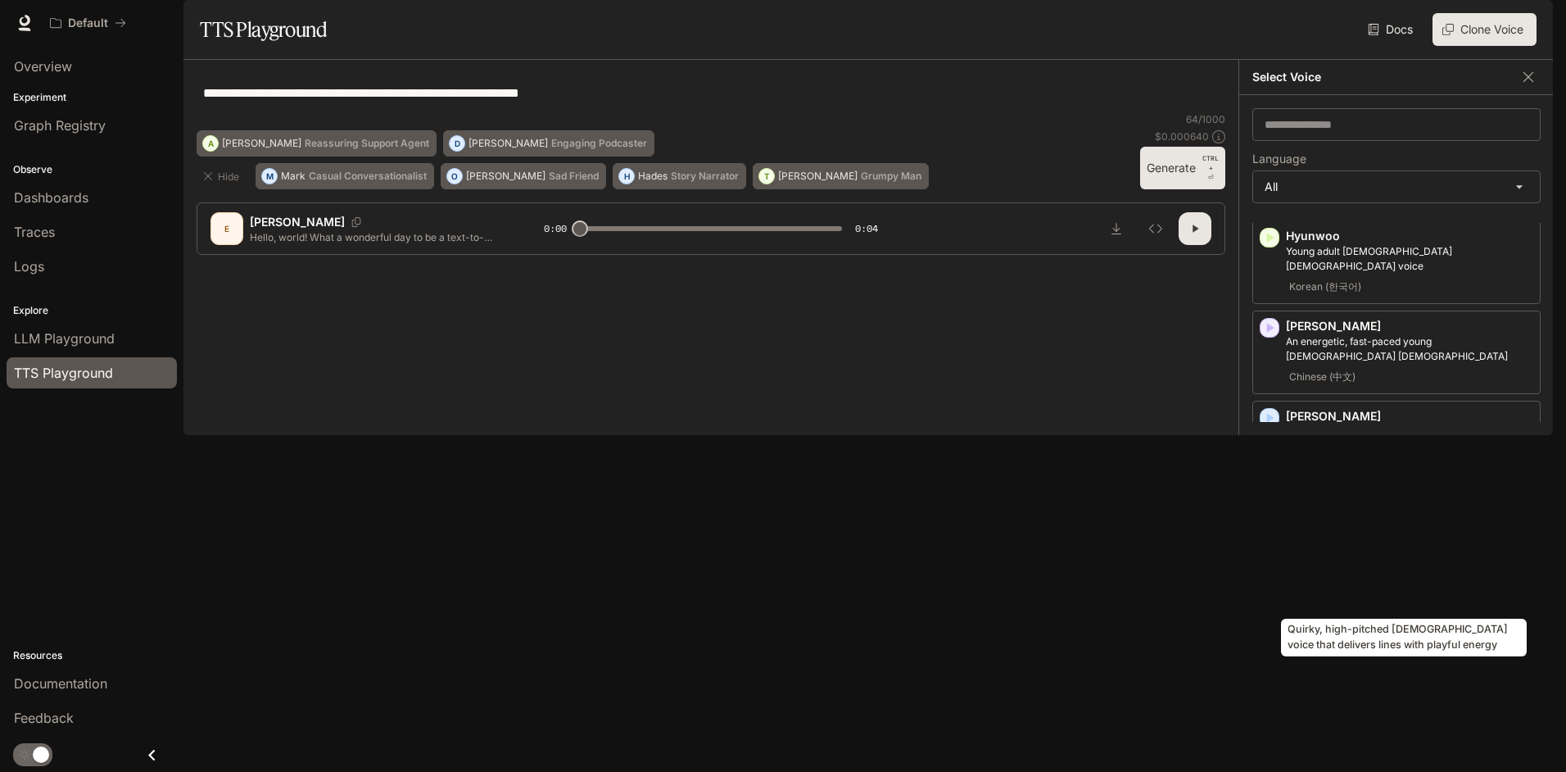
click at [1383, 604] on p "Quirky, high-pitched [DEMOGRAPHIC_DATA] voice that delivers lines with playful …" at bounding box center [1409, 618] width 247 height 29
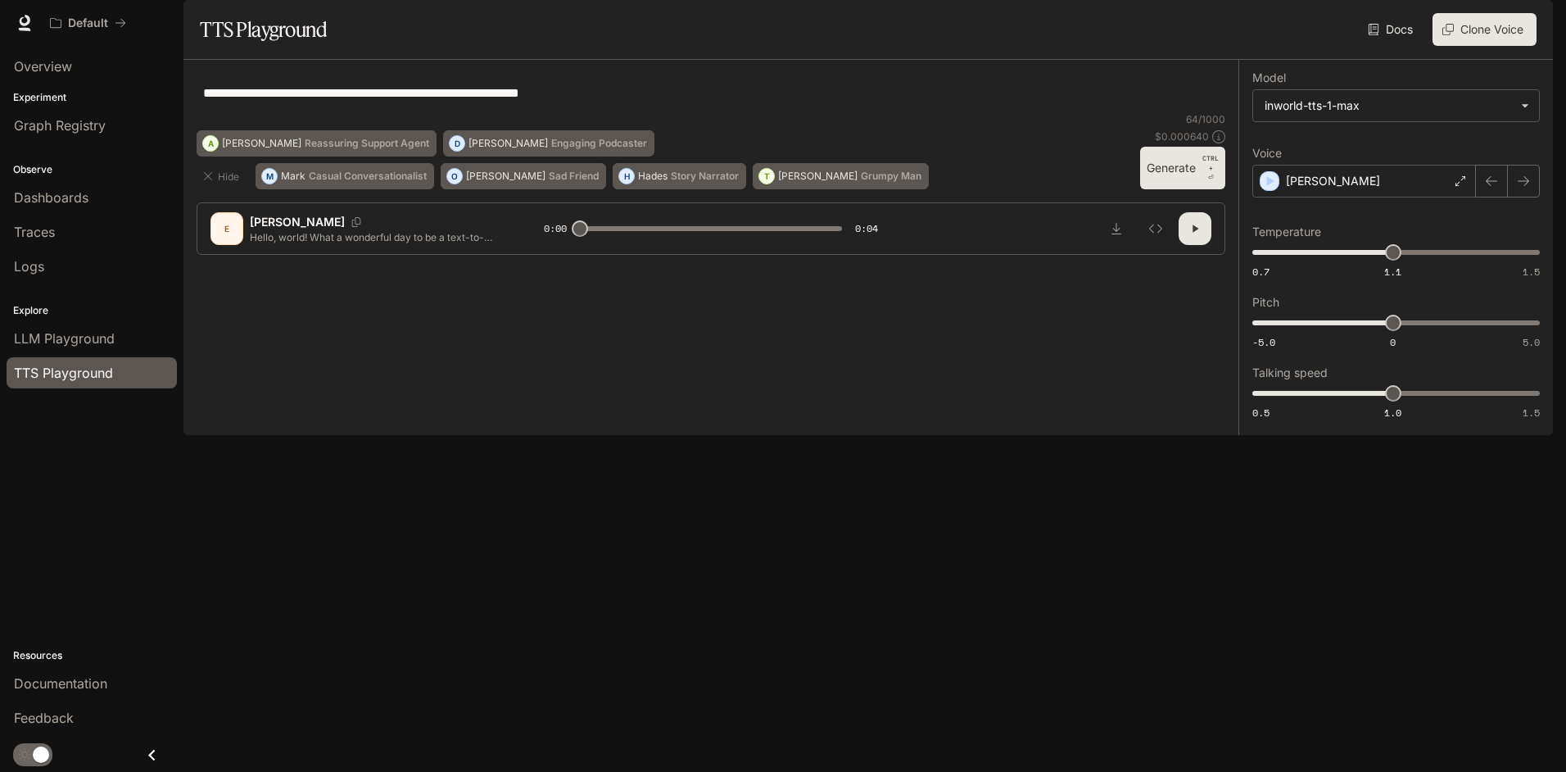
drag, startPoint x: 1163, startPoint y: 660, endPoint x: 1174, endPoint y: 654, distance: 12.1
click at [1163, 189] on button "Generate CTRL + ⏎" at bounding box center [1182, 168] width 85 height 43
click at [1320, 197] on div "[PERSON_NAME]" at bounding box center [1364, 181] width 224 height 33
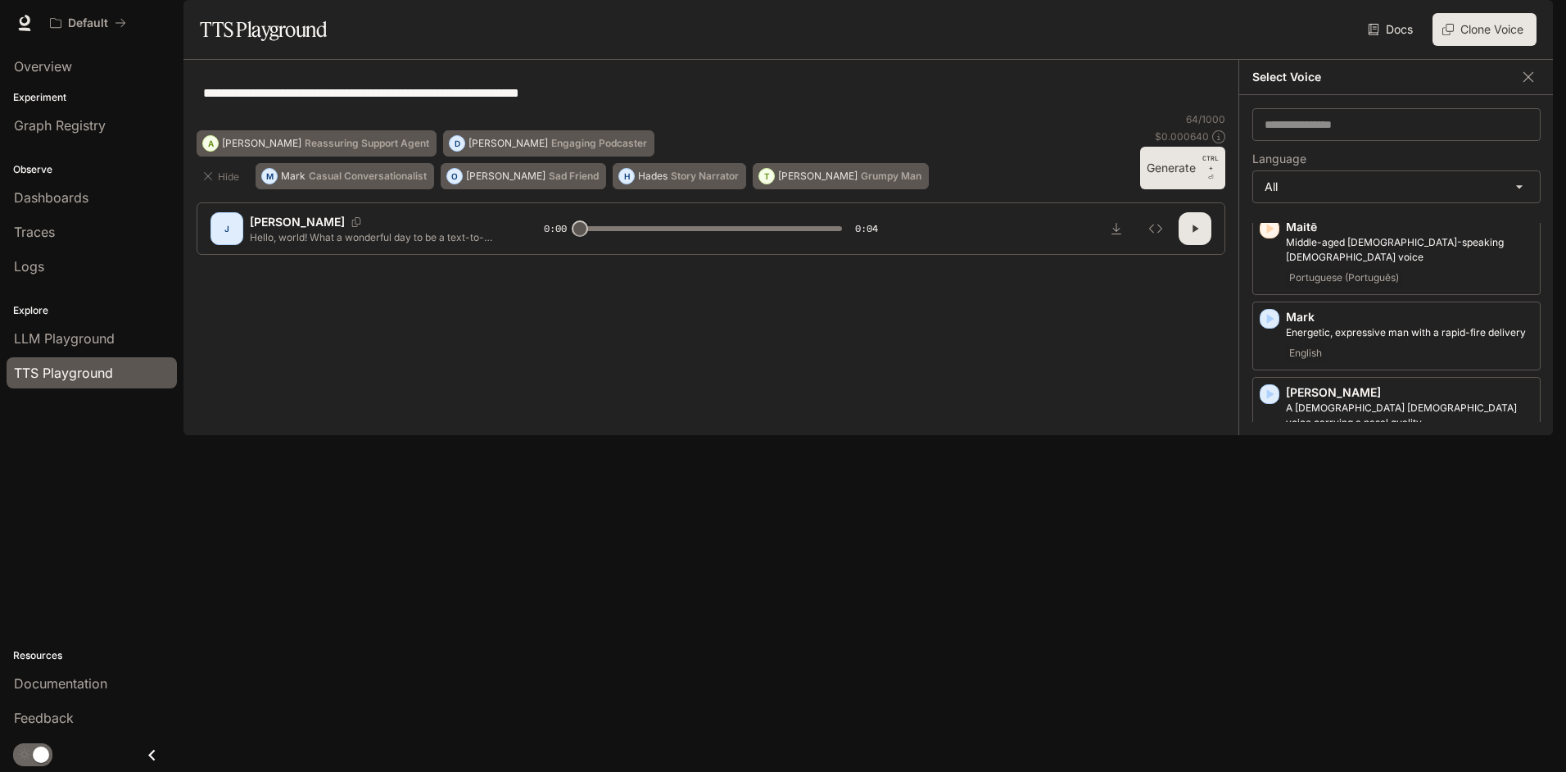
scroll to position [2539, 0]
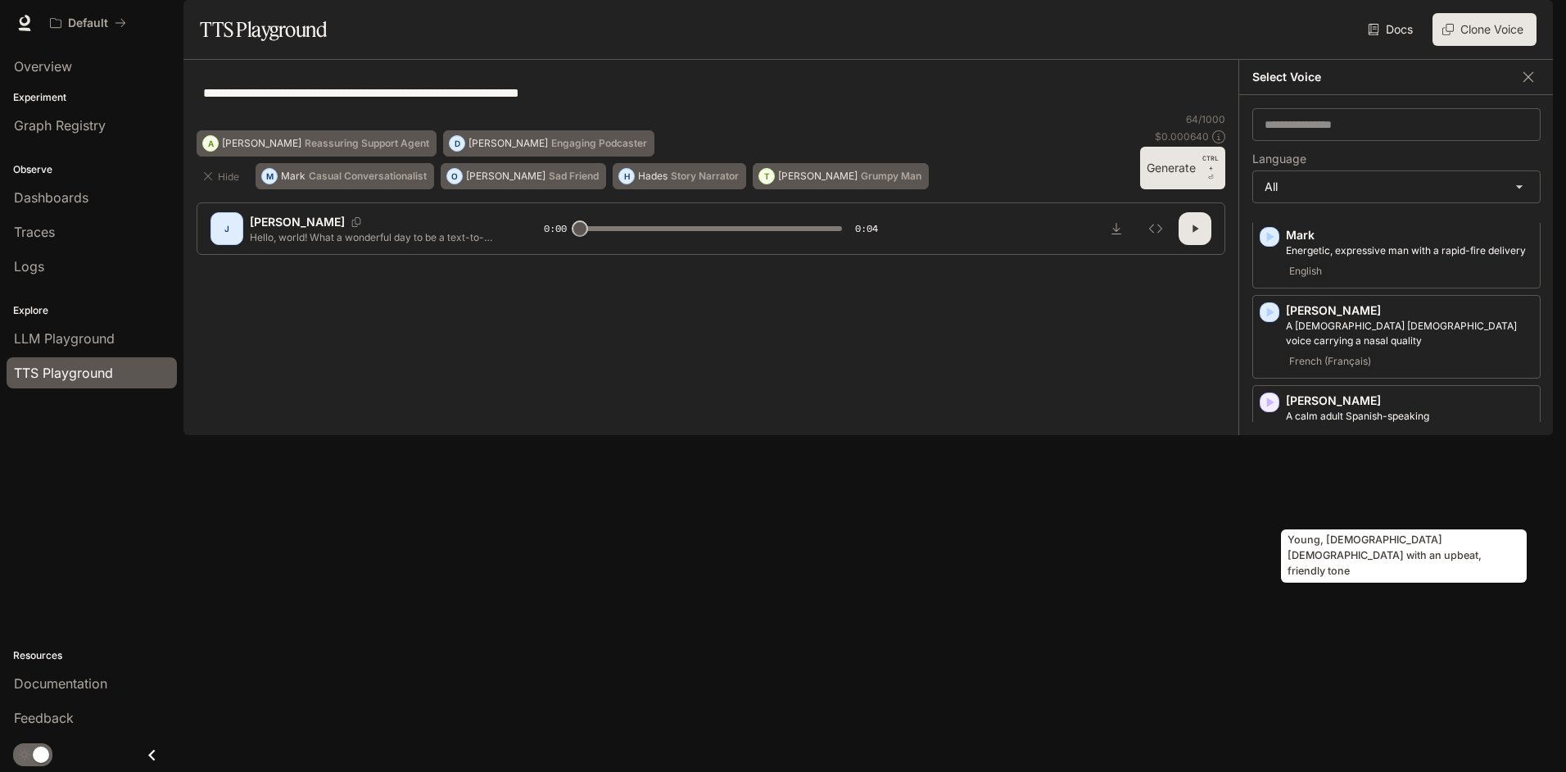
click at [1349, 589] on p "Young, [DEMOGRAPHIC_DATA] [DEMOGRAPHIC_DATA] with an upbeat, friendly tone" at bounding box center [1409, 603] width 247 height 29
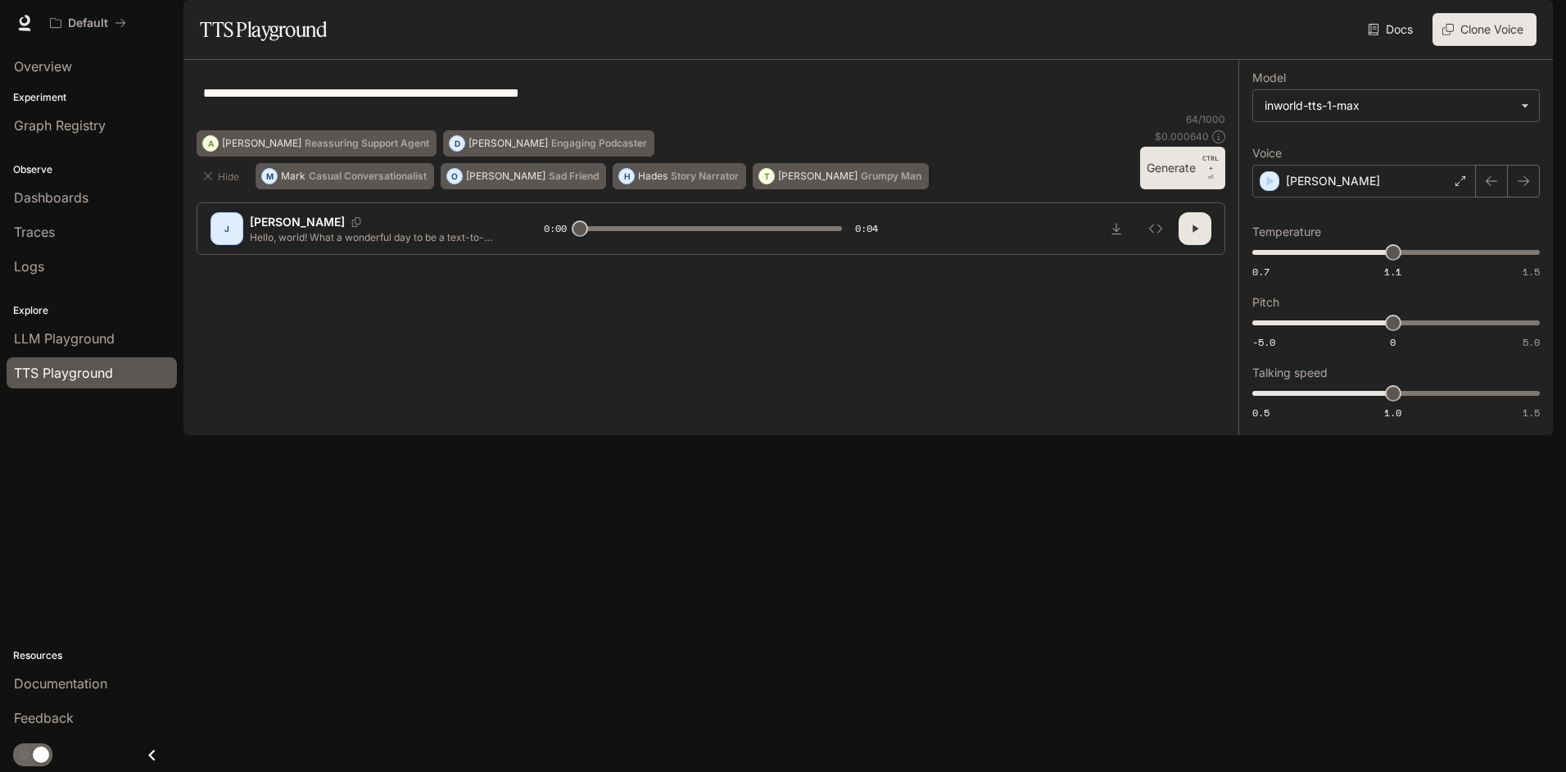
click at [1152, 189] on button "Generate CTRL + ⏎" at bounding box center [1182, 168] width 85 height 43
click at [1324, 197] on div "[PERSON_NAME]" at bounding box center [1364, 181] width 224 height 33
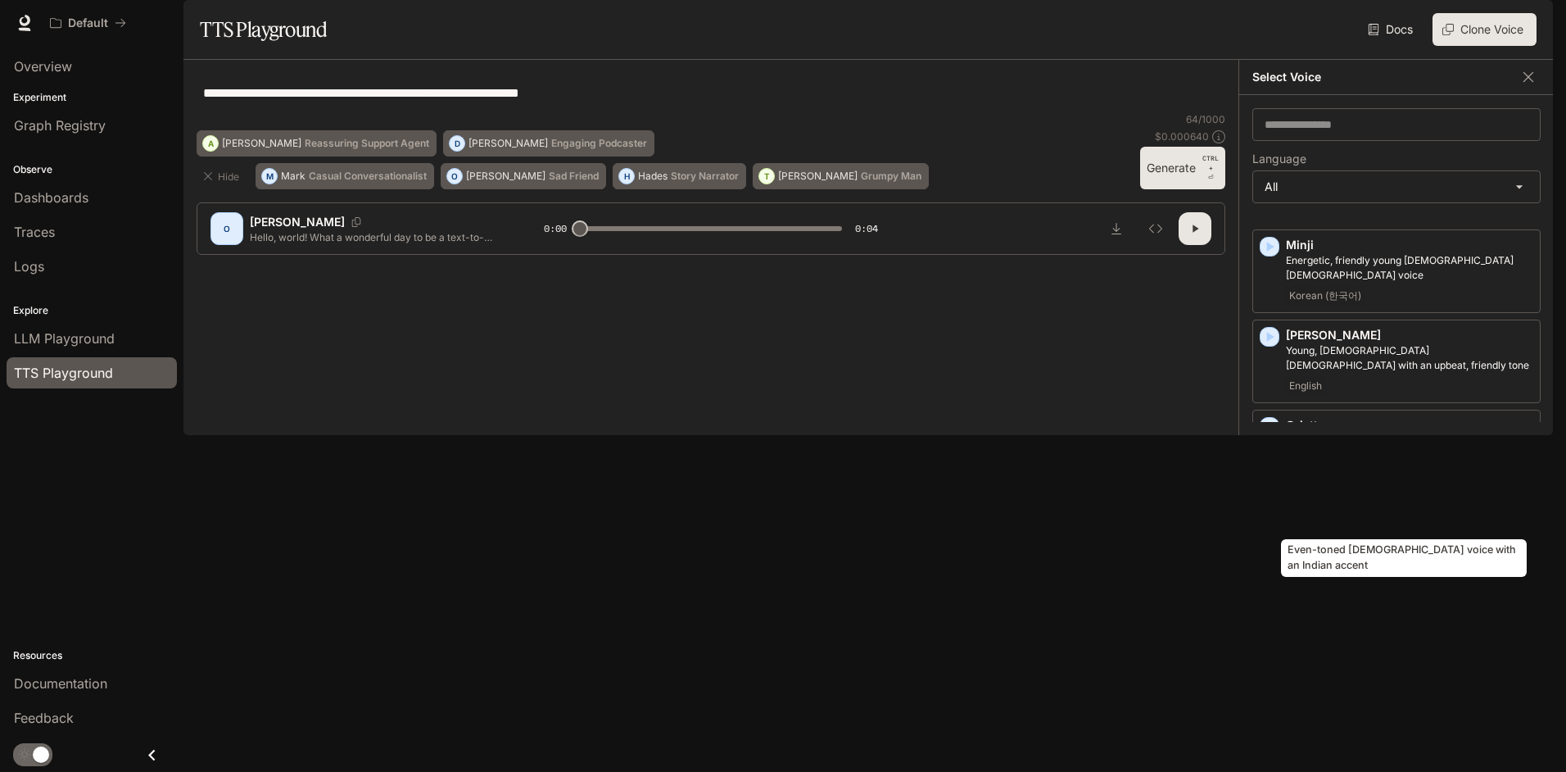
scroll to position [2948, 0]
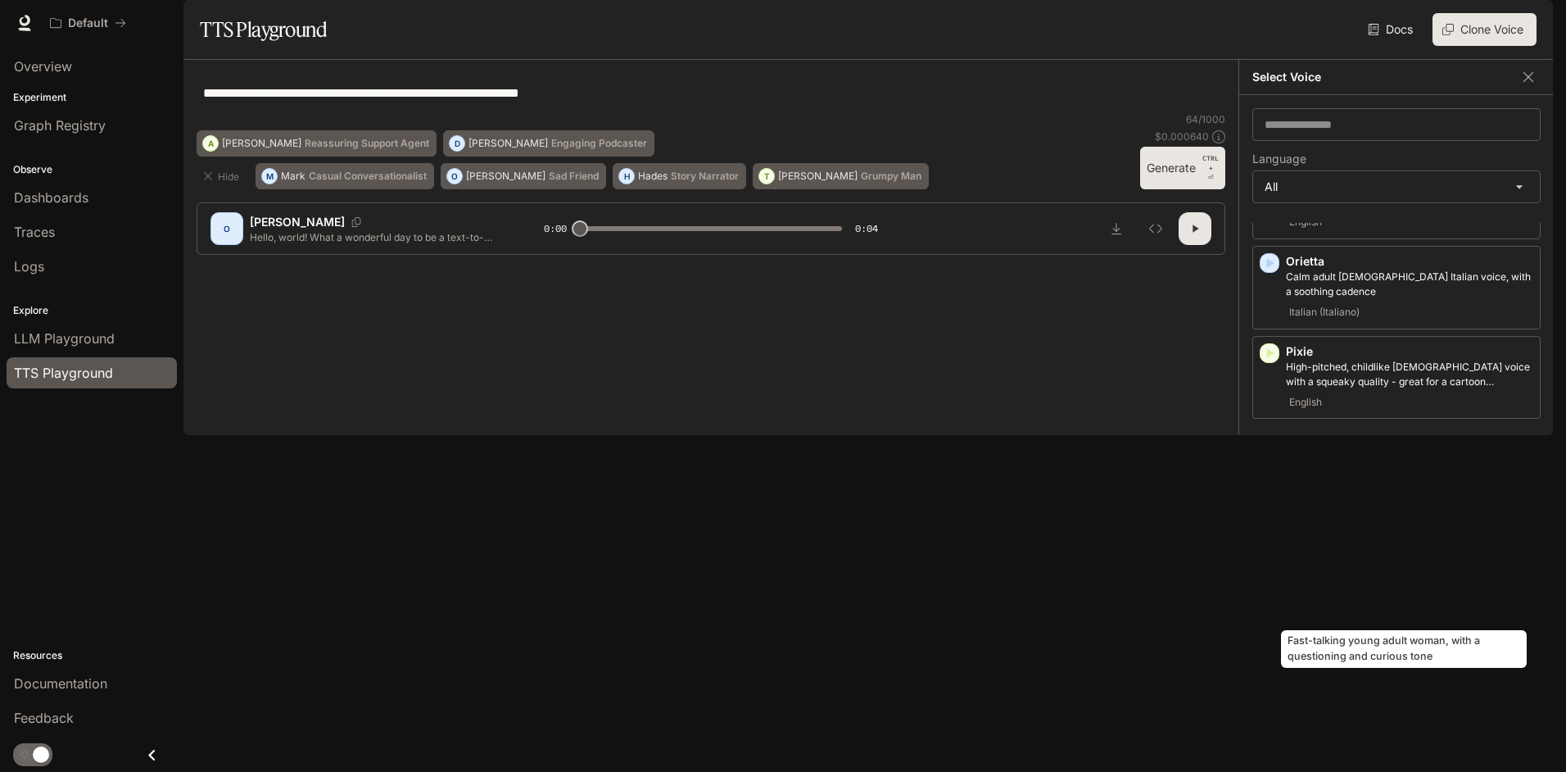
click at [1358, 719] on p "Fast-talking young adult woman, with a questioning and curious tone" at bounding box center [1409, 733] width 247 height 29
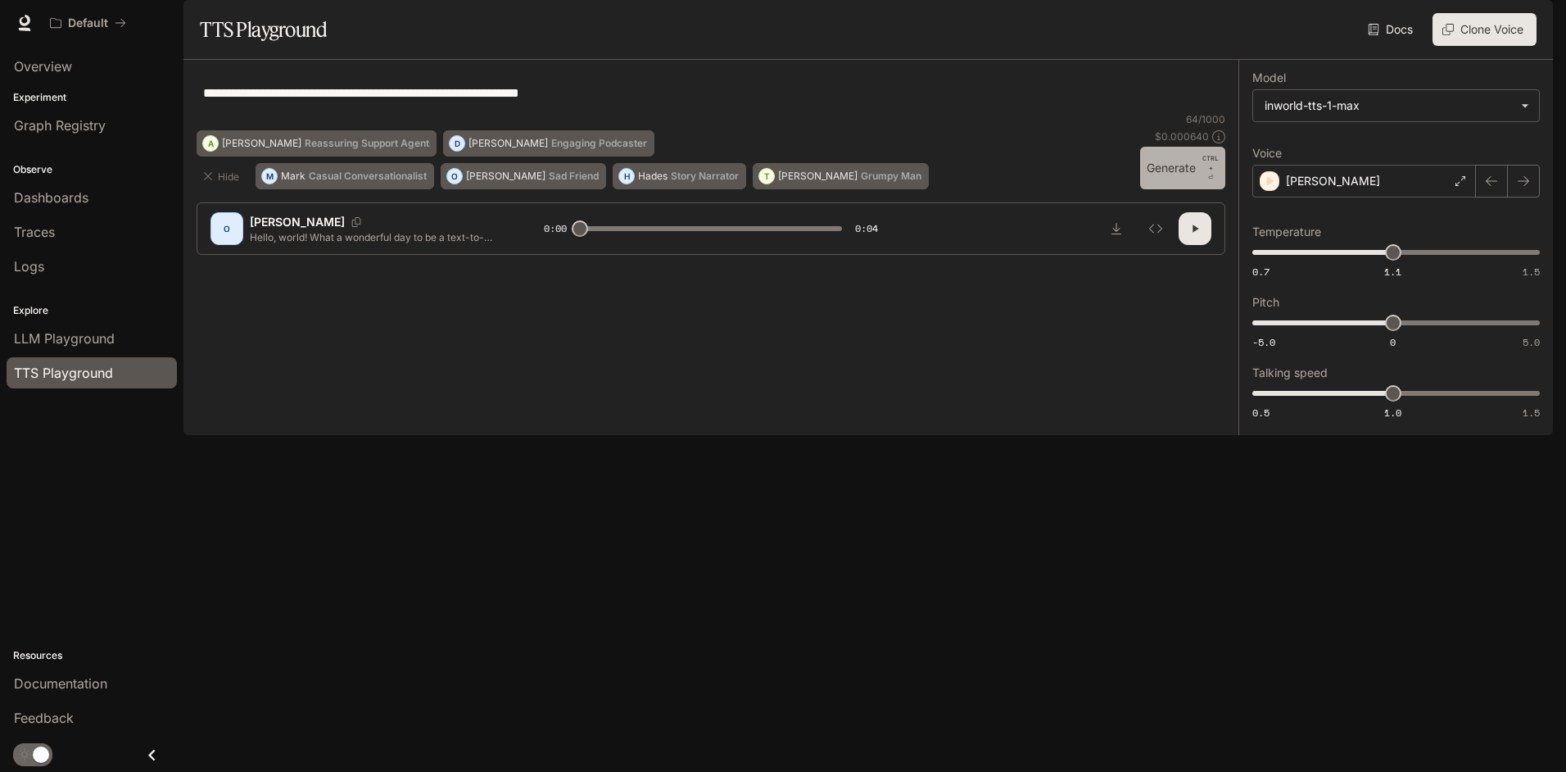
drag, startPoint x: 1171, startPoint y: 657, endPoint x: 1240, endPoint y: 637, distance: 71.5
click at [1171, 189] on button "Generate CTRL + ⏎" at bounding box center [1182, 168] width 85 height 43
click at [1341, 197] on div "[PERSON_NAME]" at bounding box center [1364, 181] width 224 height 33
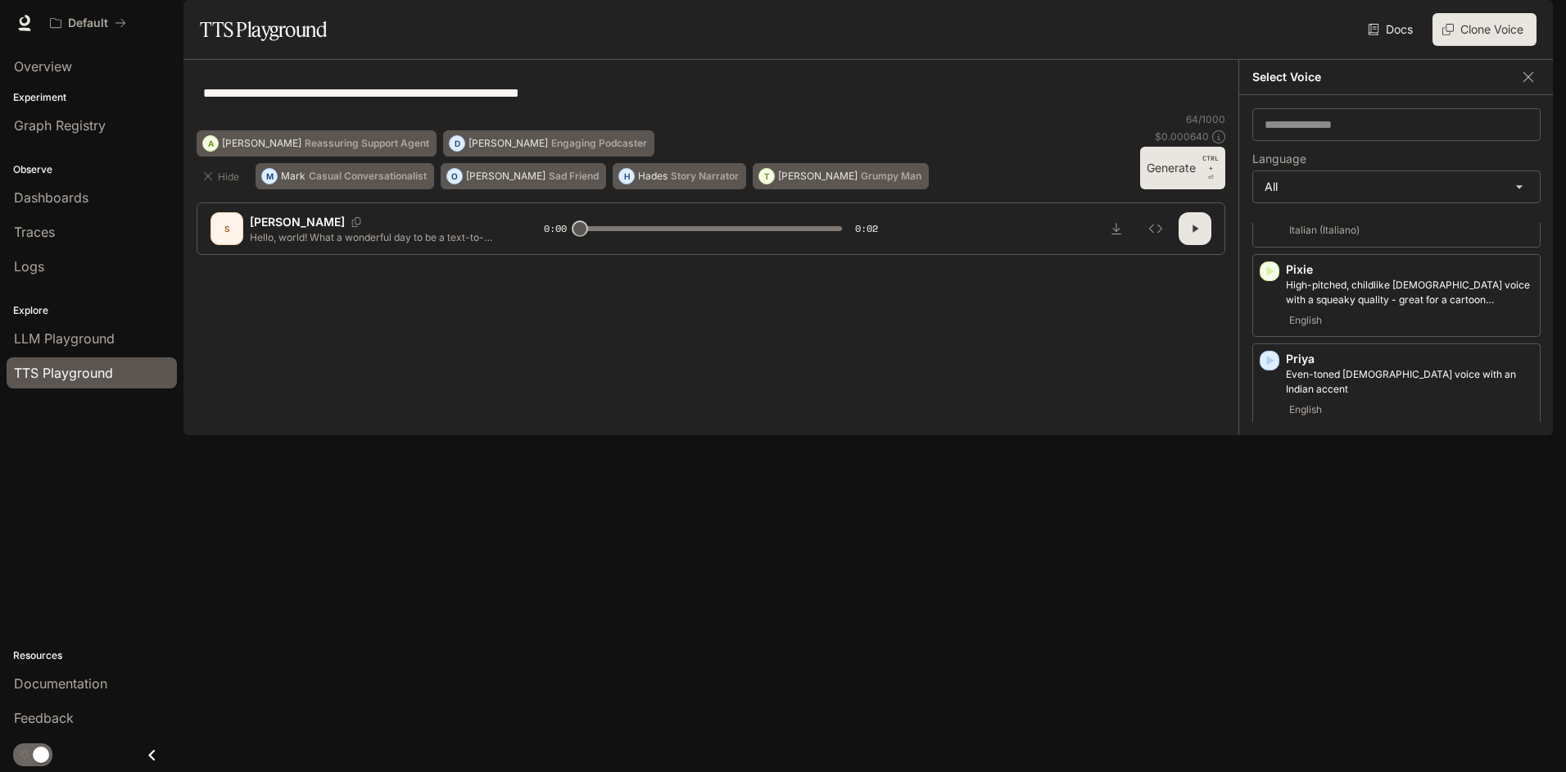
scroll to position [3112, 0]
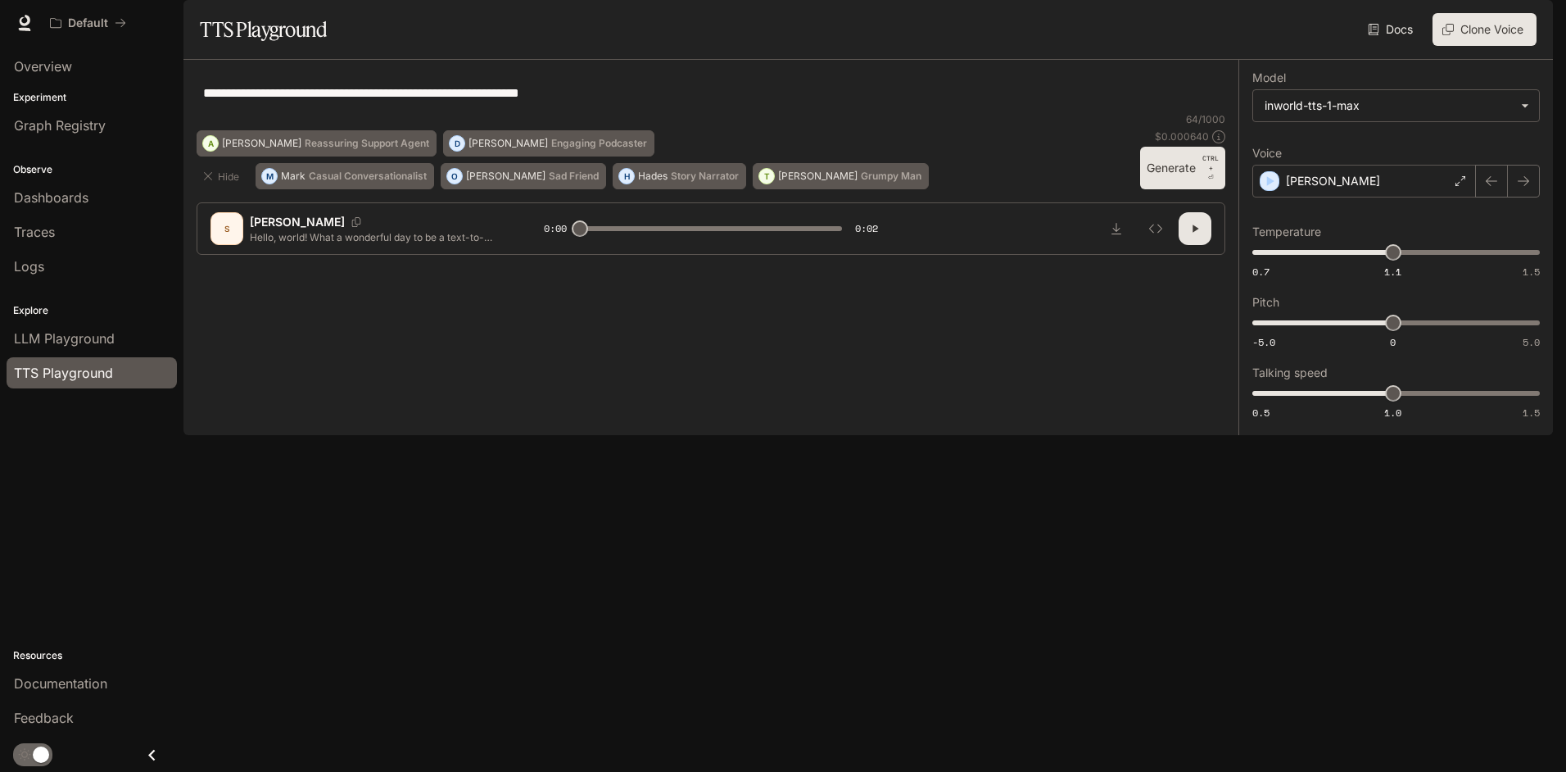
click at [1179, 189] on button "Generate CTRL + ⏎" at bounding box center [1182, 168] width 85 height 43
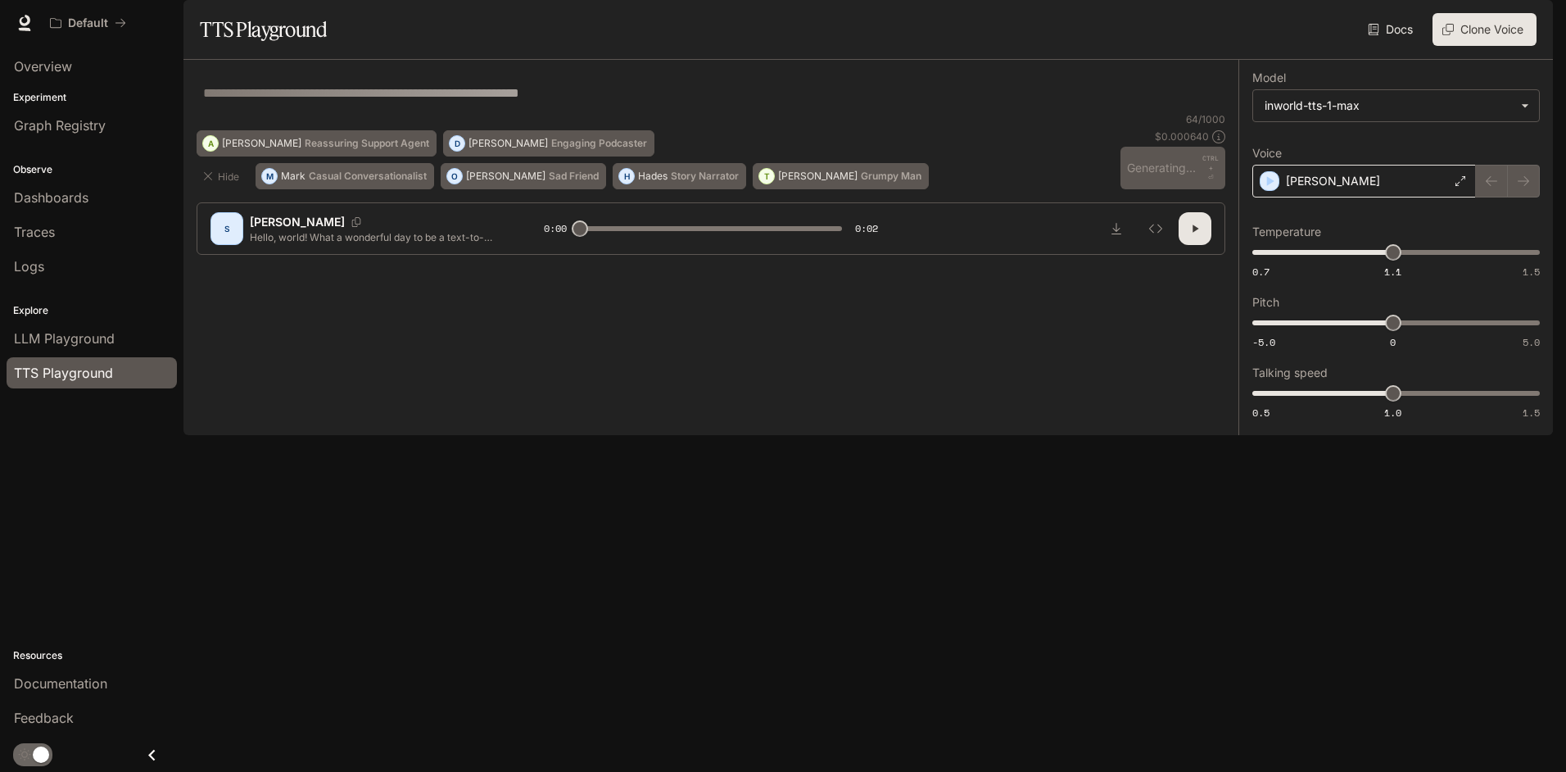
click at [1351, 197] on div "[PERSON_NAME]" at bounding box center [1364, 181] width 224 height 33
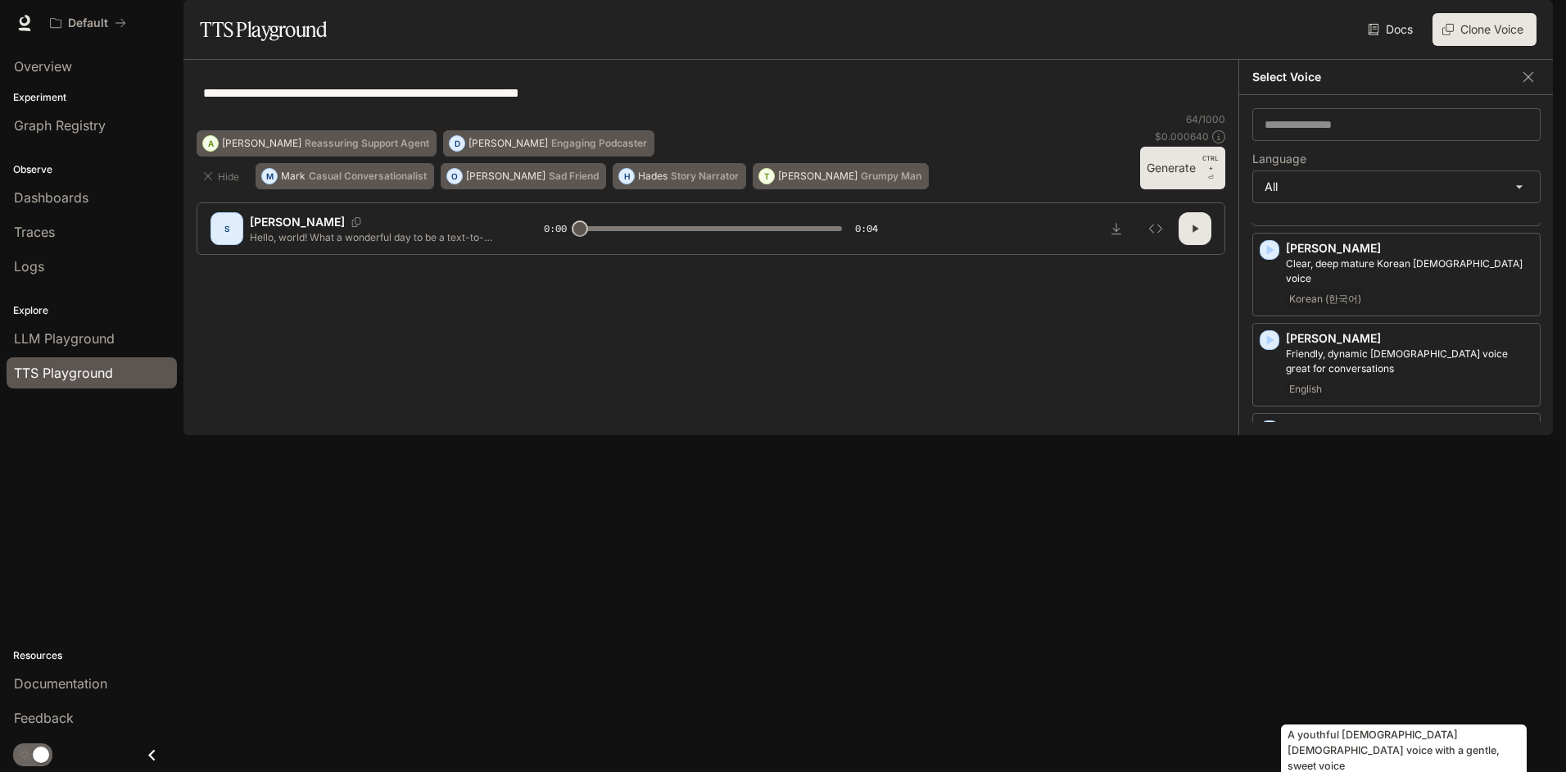
scroll to position [3509, 0]
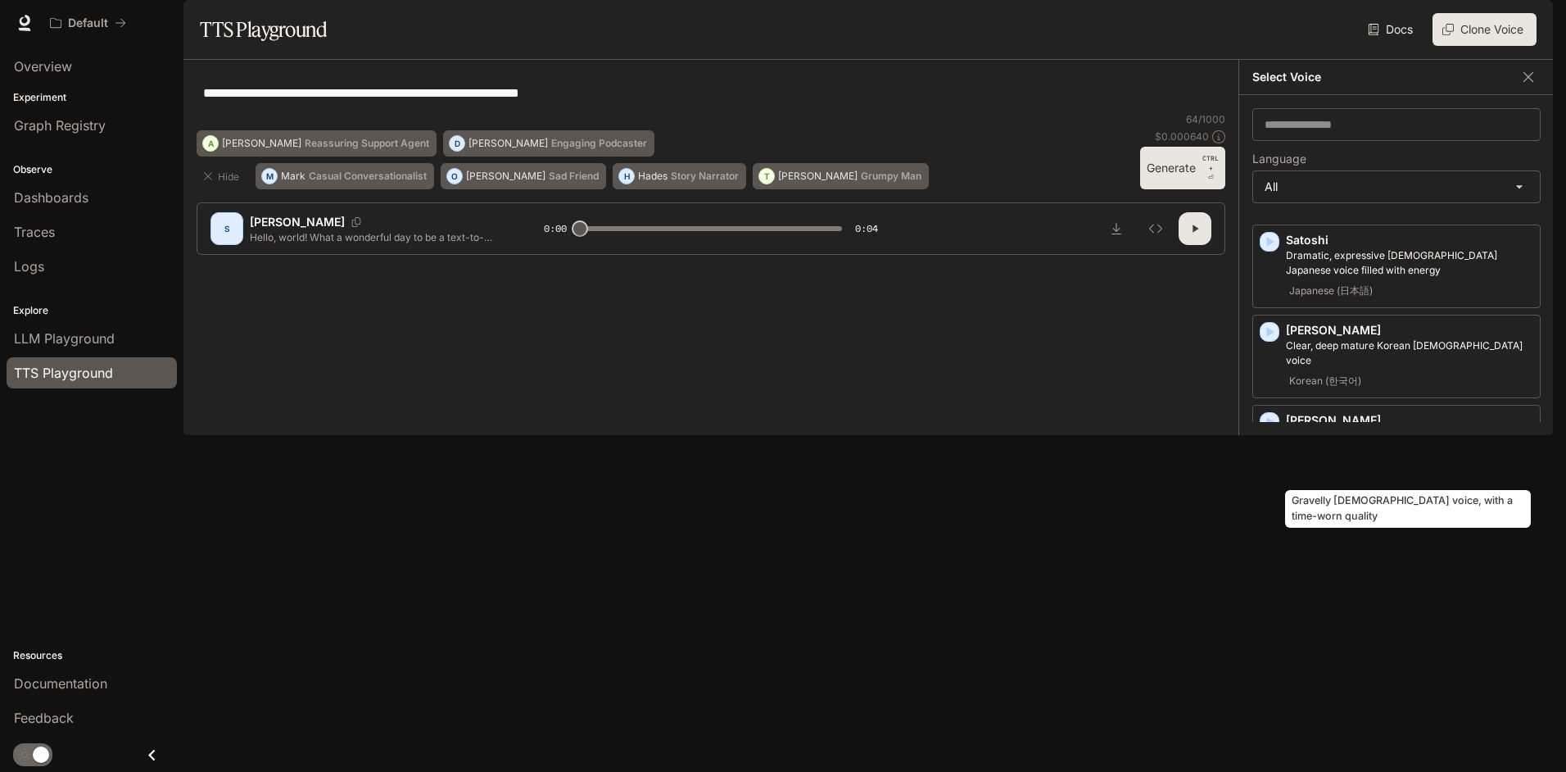
click at [1360, 609] on p "Gravelly [DEMOGRAPHIC_DATA] voice, with a time-worn quality" at bounding box center [1409, 623] width 247 height 29
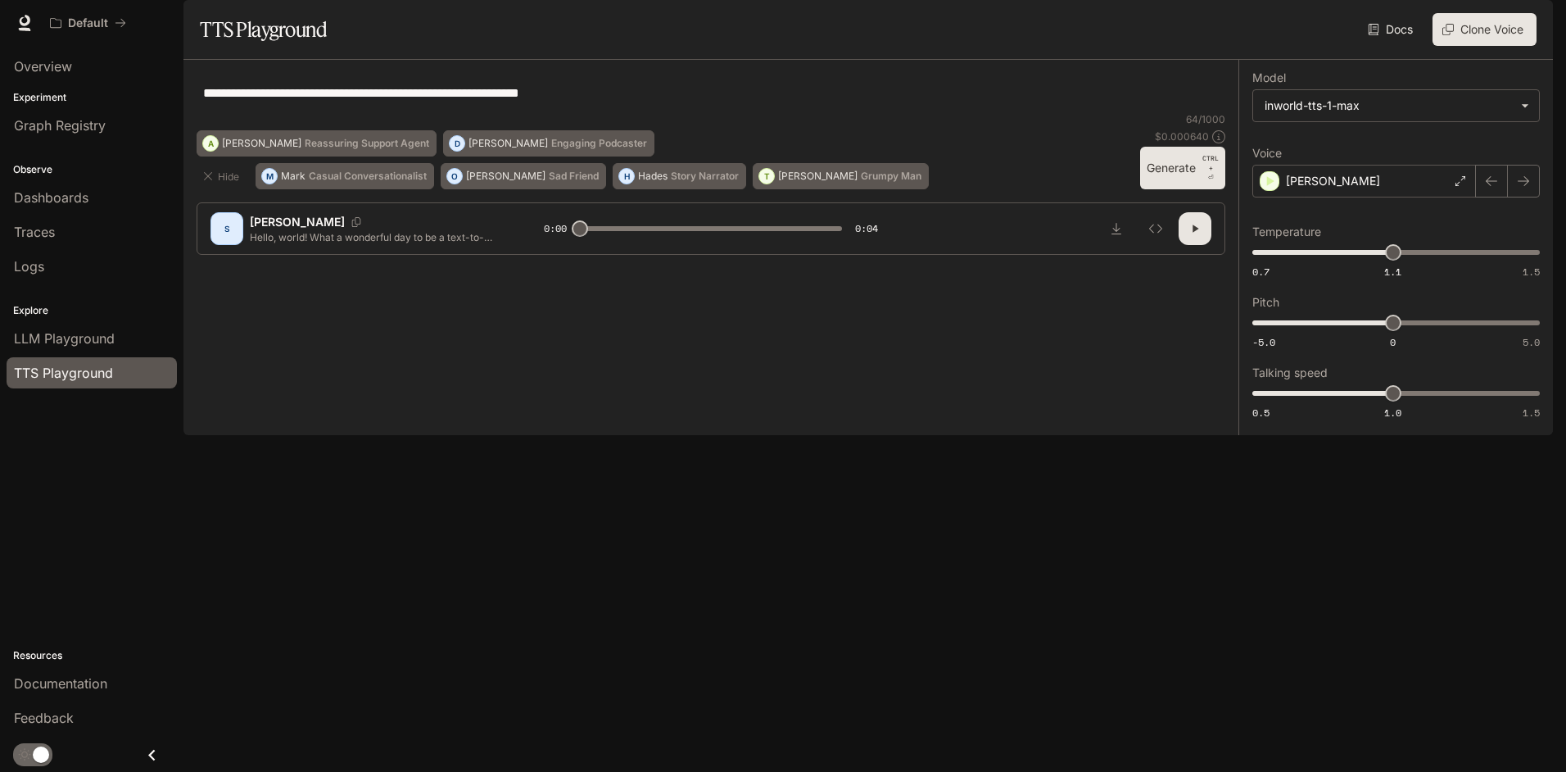
click at [1168, 189] on button "Generate CTRL + ⏎" at bounding box center [1182, 168] width 85 height 43
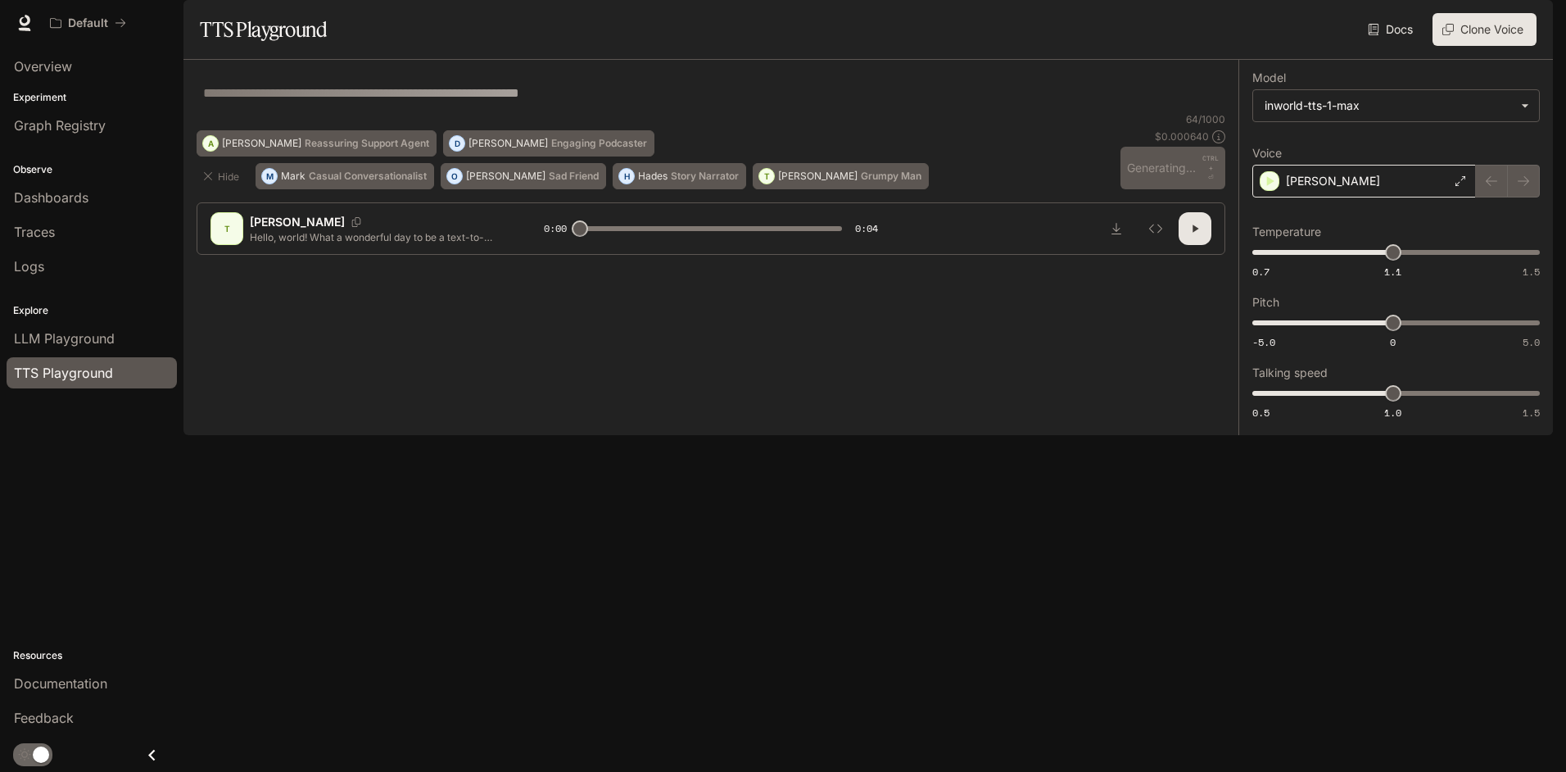
click at [1332, 189] on p "[PERSON_NAME]" at bounding box center [1333, 181] width 94 height 16
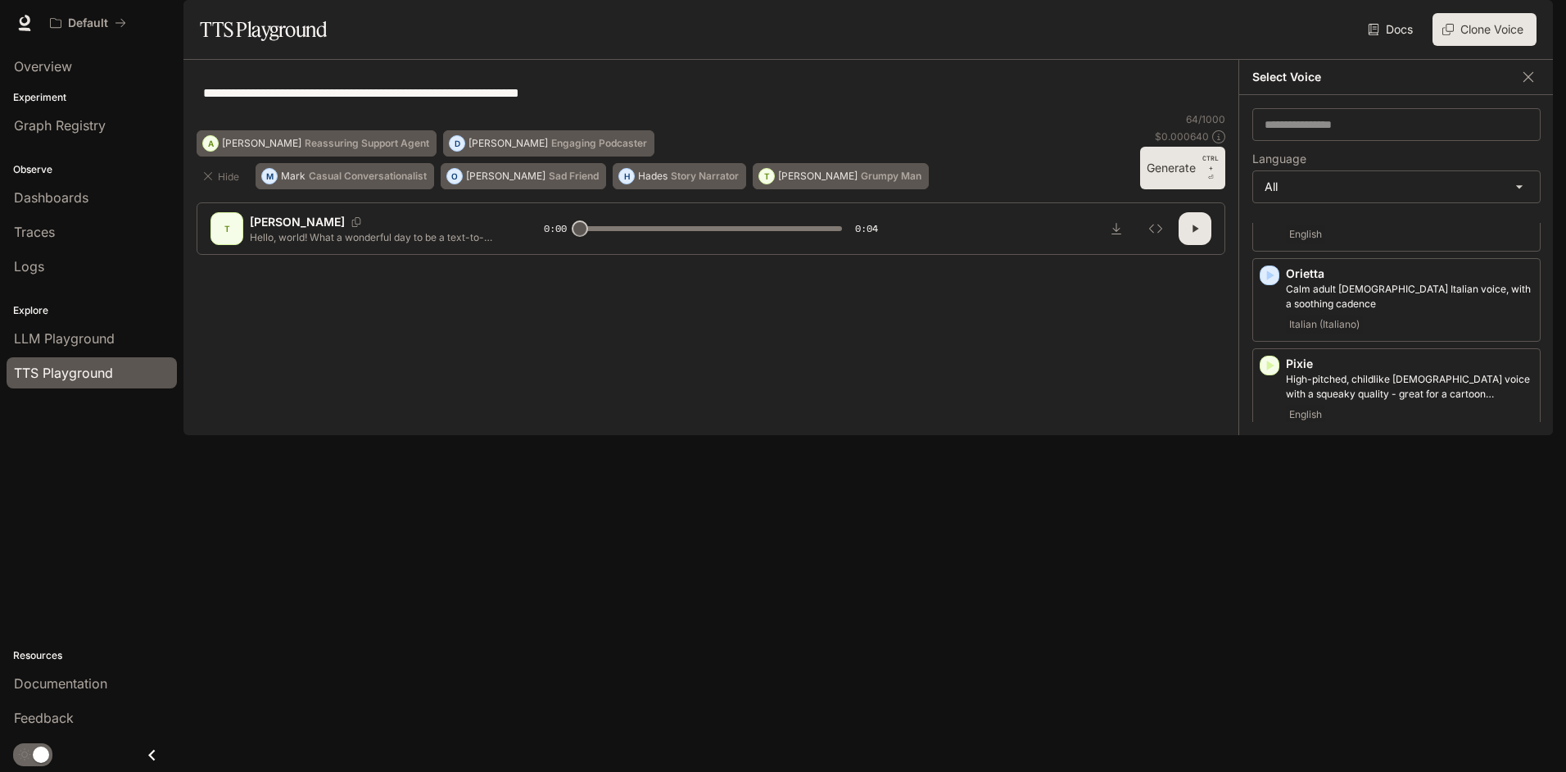
scroll to position [2854, 0]
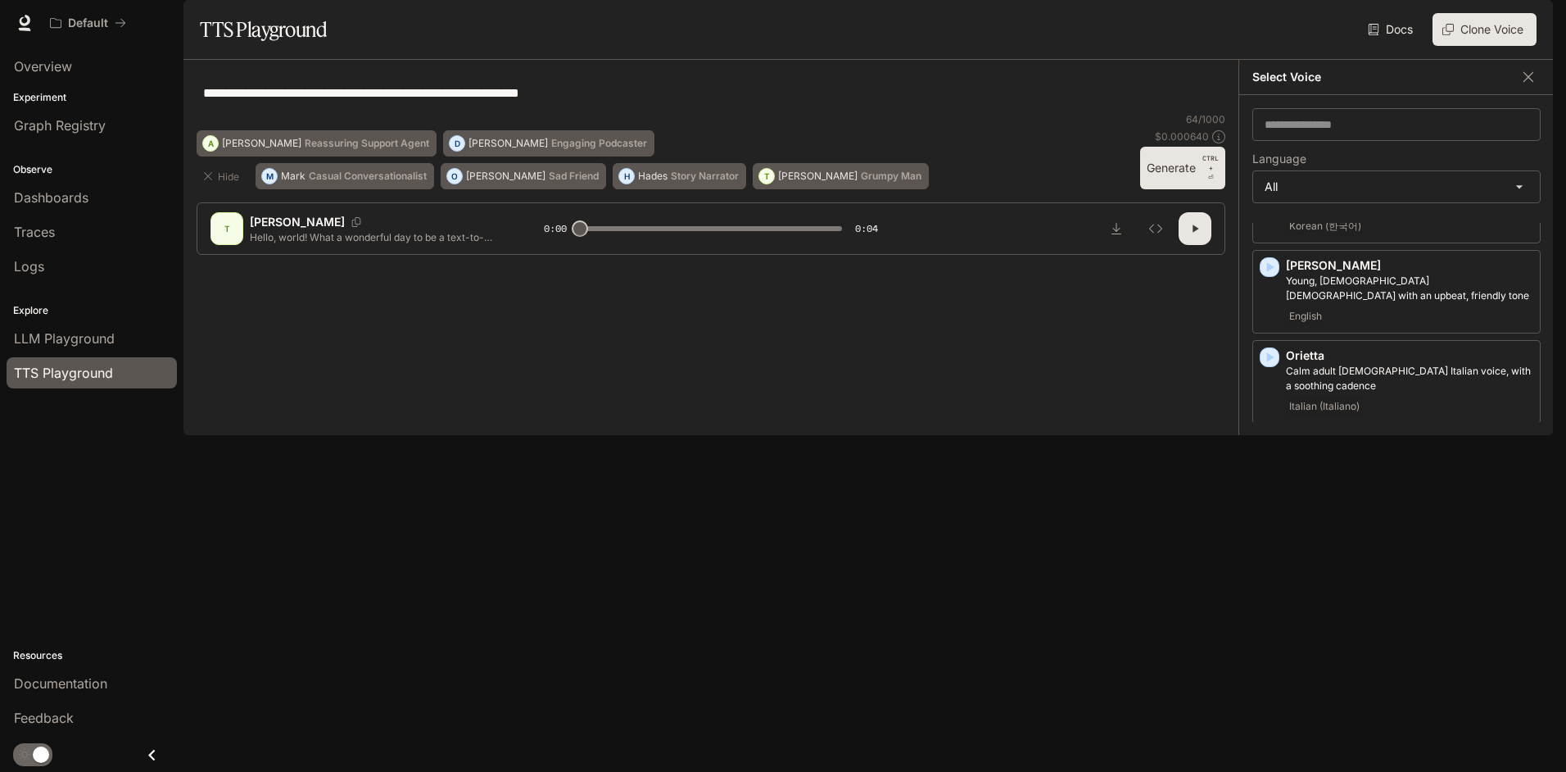
click at [1309, 543] on p "Even-toned [DEMOGRAPHIC_DATA] voice with an Indian accent" at bounding box center [1409, 557] width 247 height 29
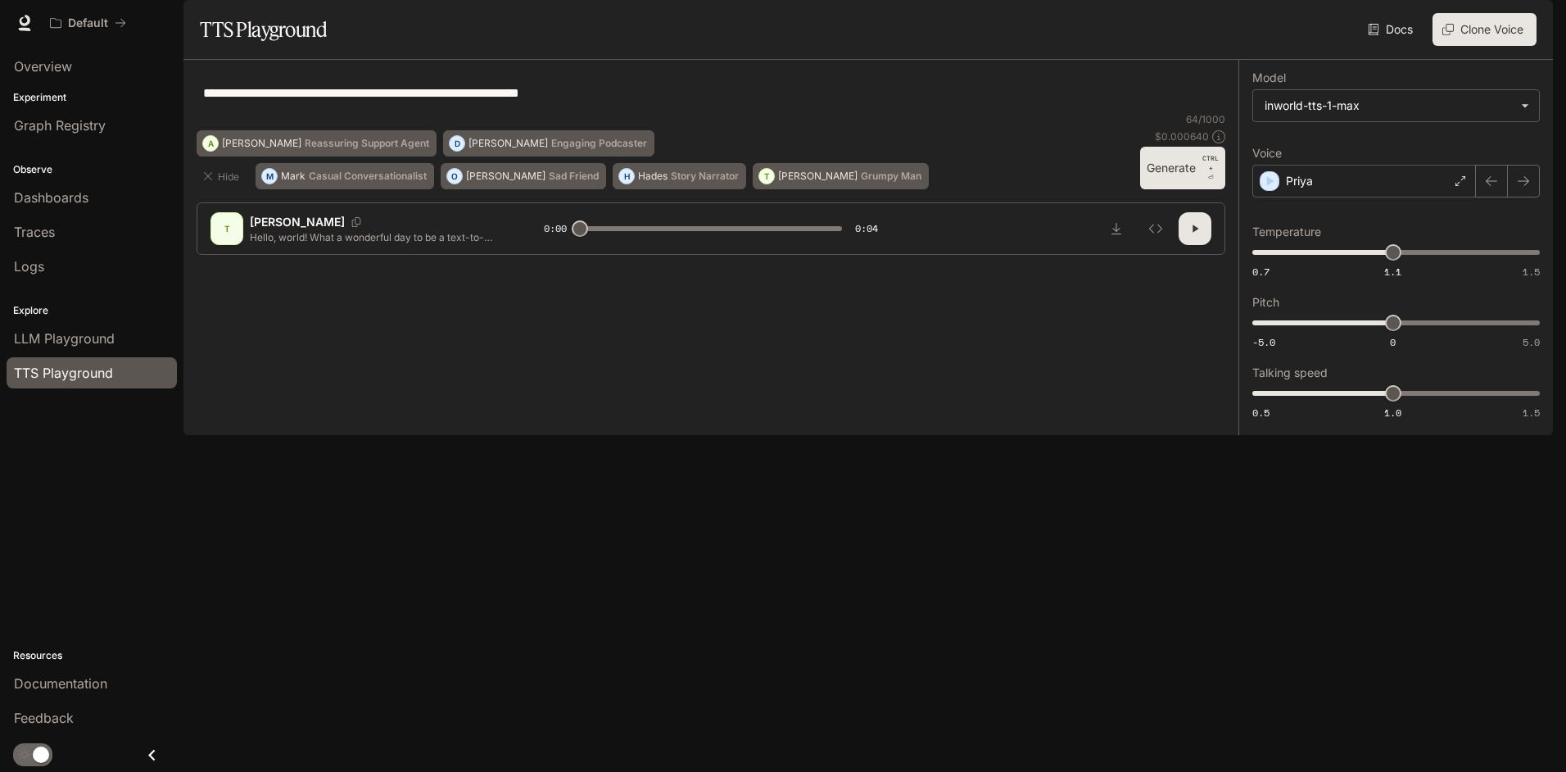
click at [1162, 189] on button "Generate CTRL + ⏎" at bounding box center [1182, 168] width 85 height 43
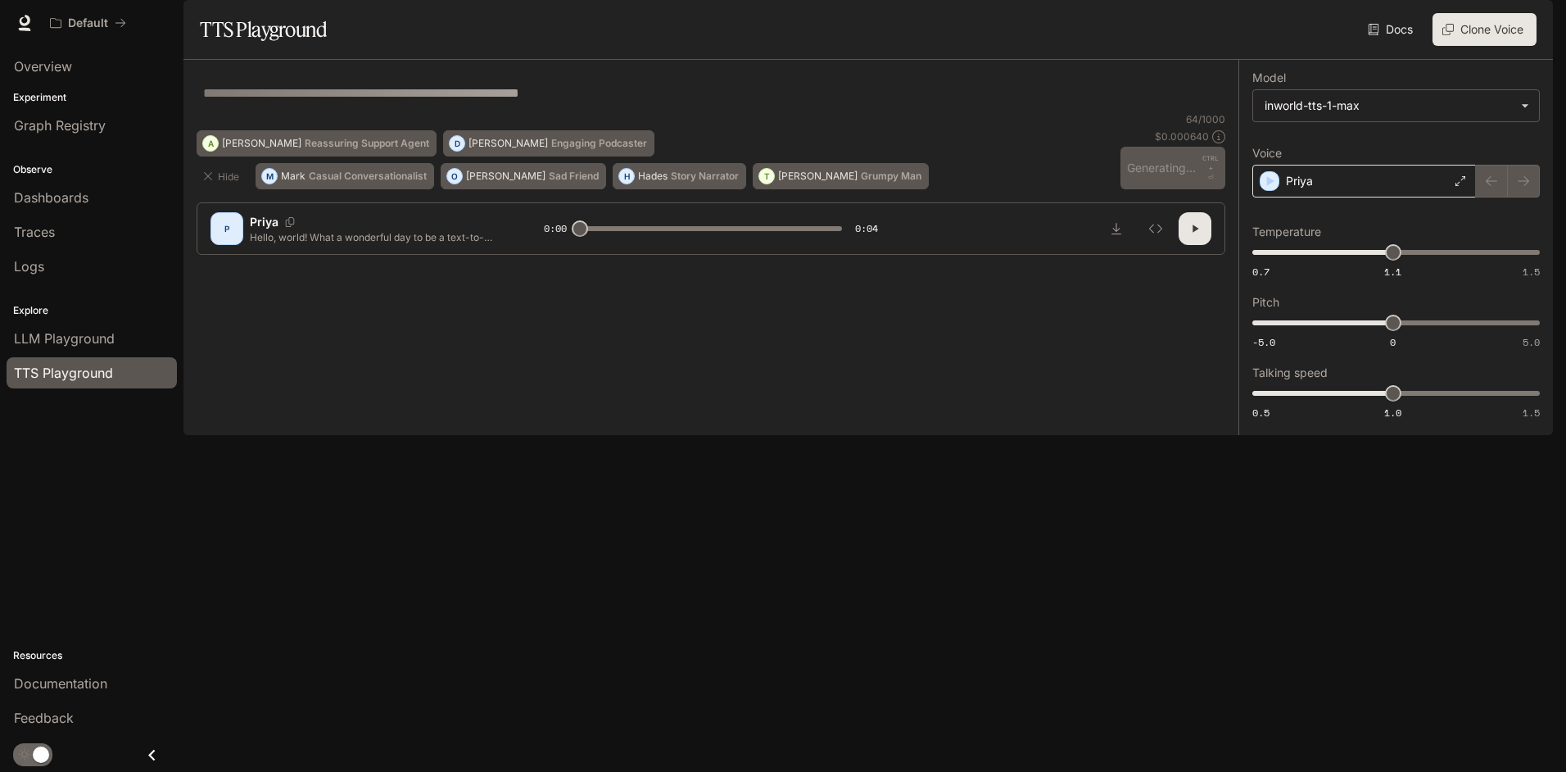
click at [1352, 197] on div "Priya" at bounding box center [1364, 181] width 224 height 33
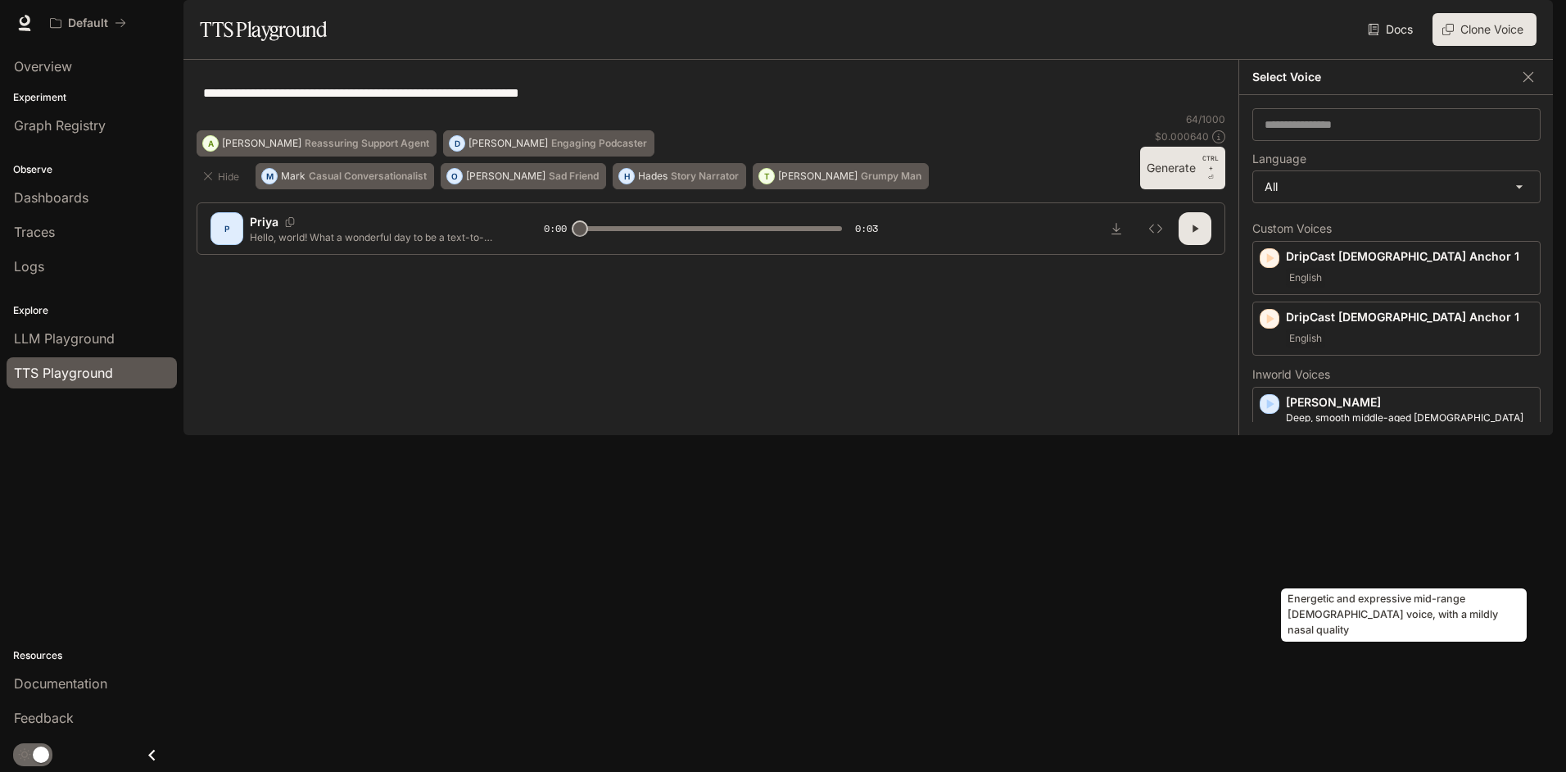
click at [1398, 530] on p "Energetic and expressive mid-range [DEMOGRAPHIC_DATA] voice, with a mildly nasa…" at bounding box center [1409, 514] width 247 height 29
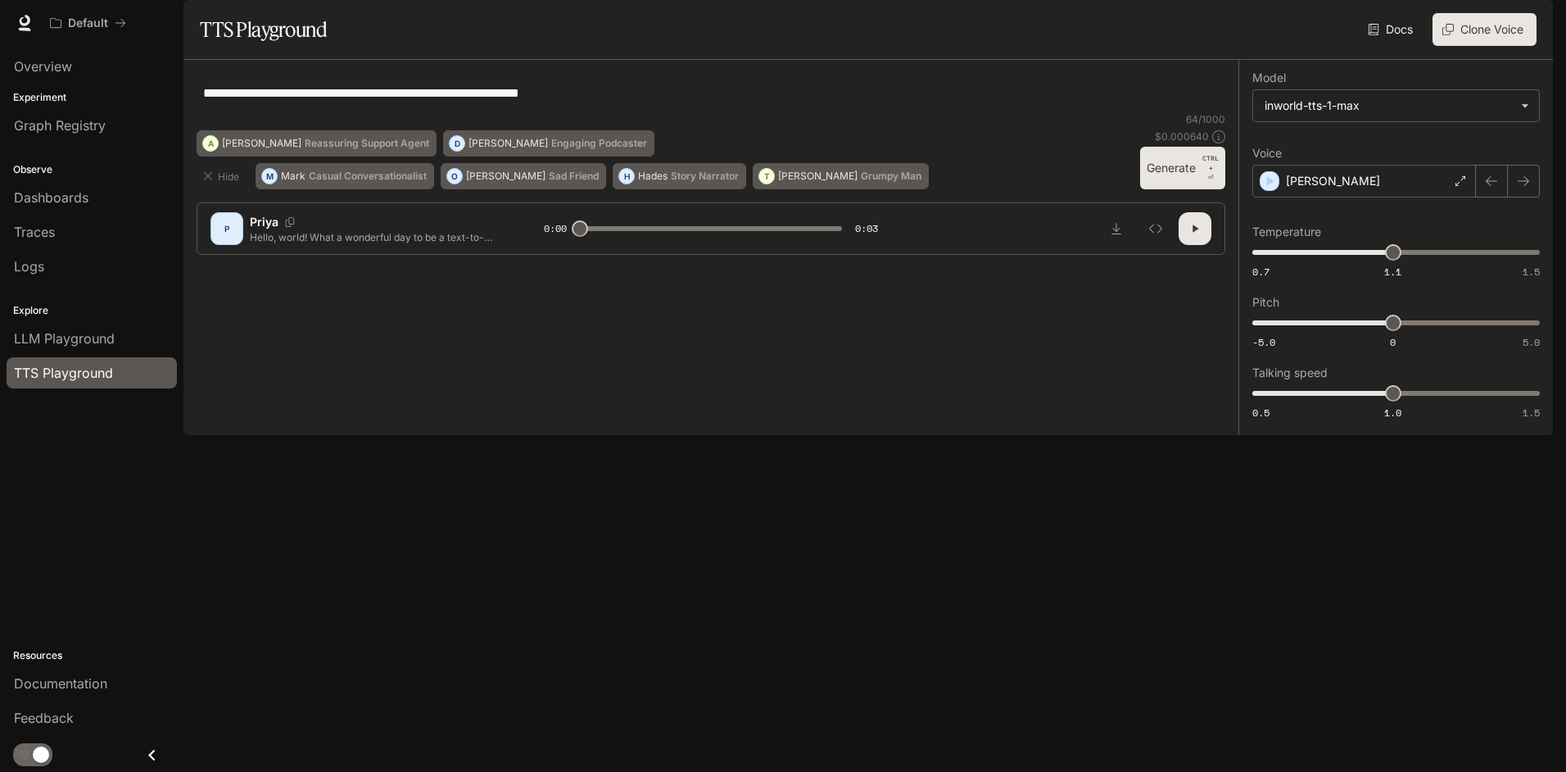
click at [1174, 189] on button "Generate CTRL + ⏎" at bounding box center [1182, 168] width 85 height 43
type input "*"
type input "***"
drag, startPoint x: 1389, startPoint y: 303, endPoint x: 1192, endPoint y: 300, distance: 197.4
click at [1192, 300] on div "**********" at bounding box center [867, 247] width 1369 height 375
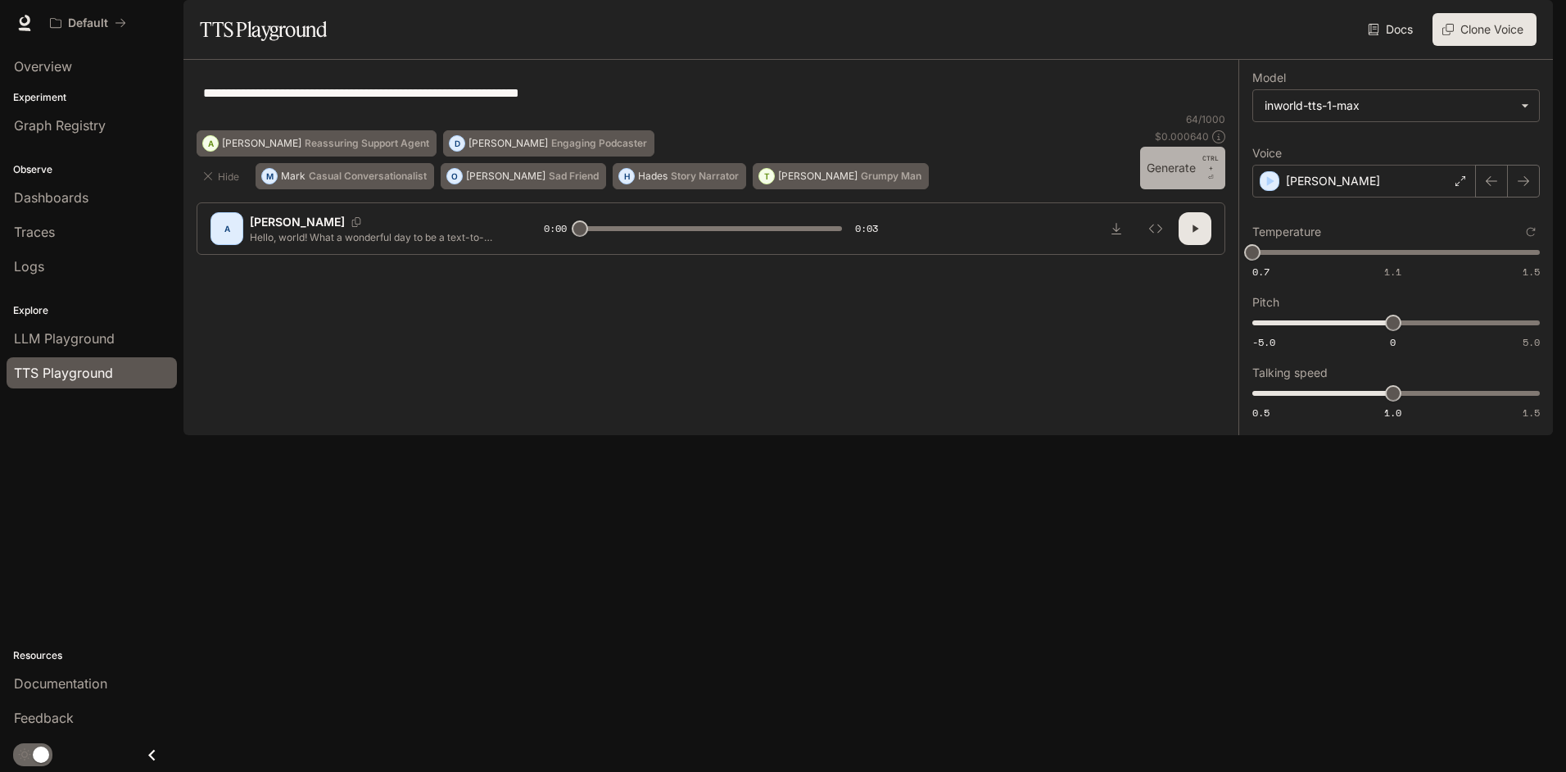
click at [1169, 189] on button "Generate CTRL + ⏎" at bounding box center [1182, 168] width 85 height 43
click at [1191, 235] on icon "button" at bounding box center [1194, 228] width 13 height 13
click at [1351, 197] on div "[PERSON_NAME]" at bounding box center [1364, 181] width 224 height 33
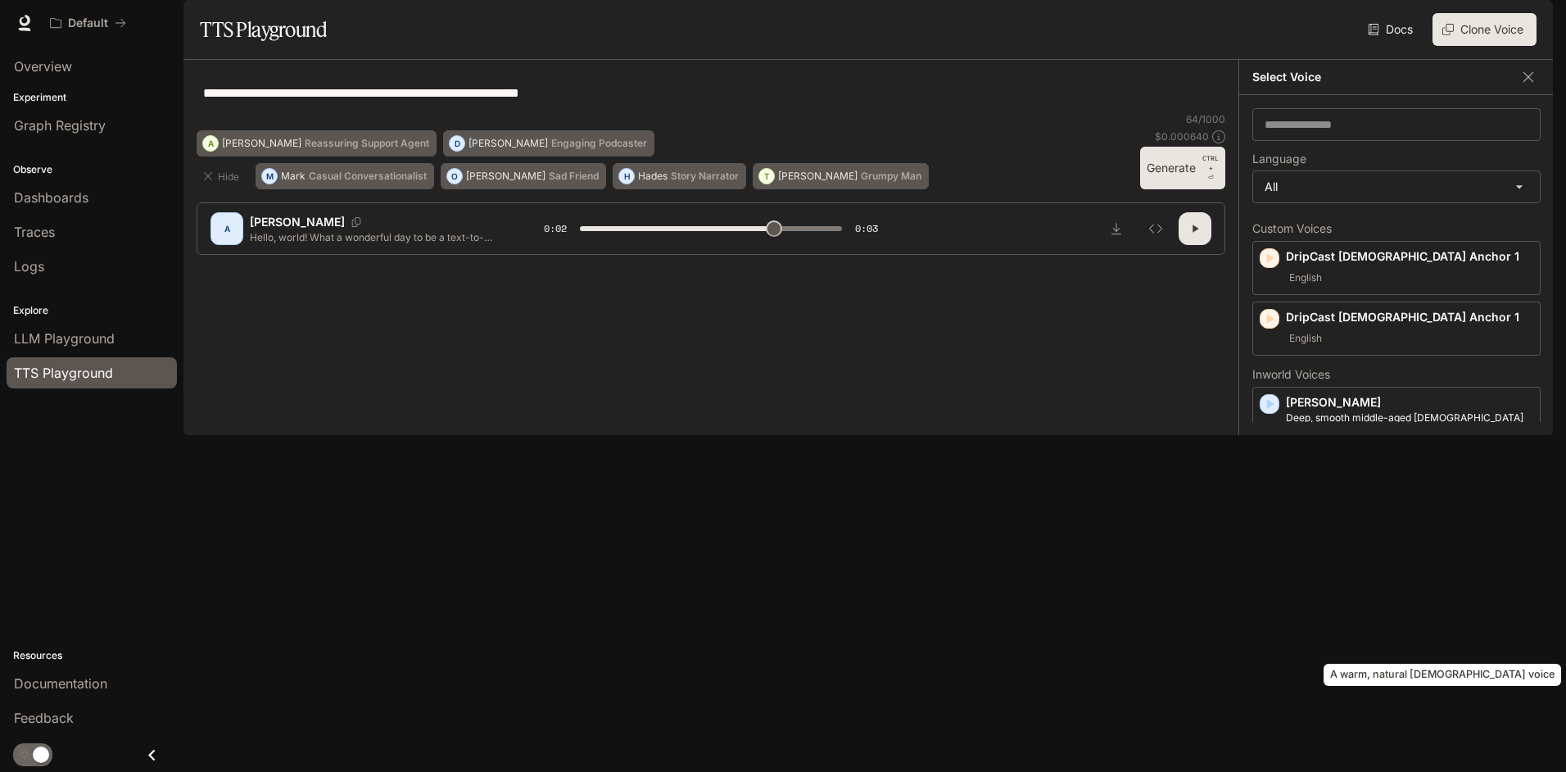
click at [1378, 605] on p "A warm, natural [DEMOGRAPHIC_DATA] voice" at bounding box center [1409, 598] width 247 height 15
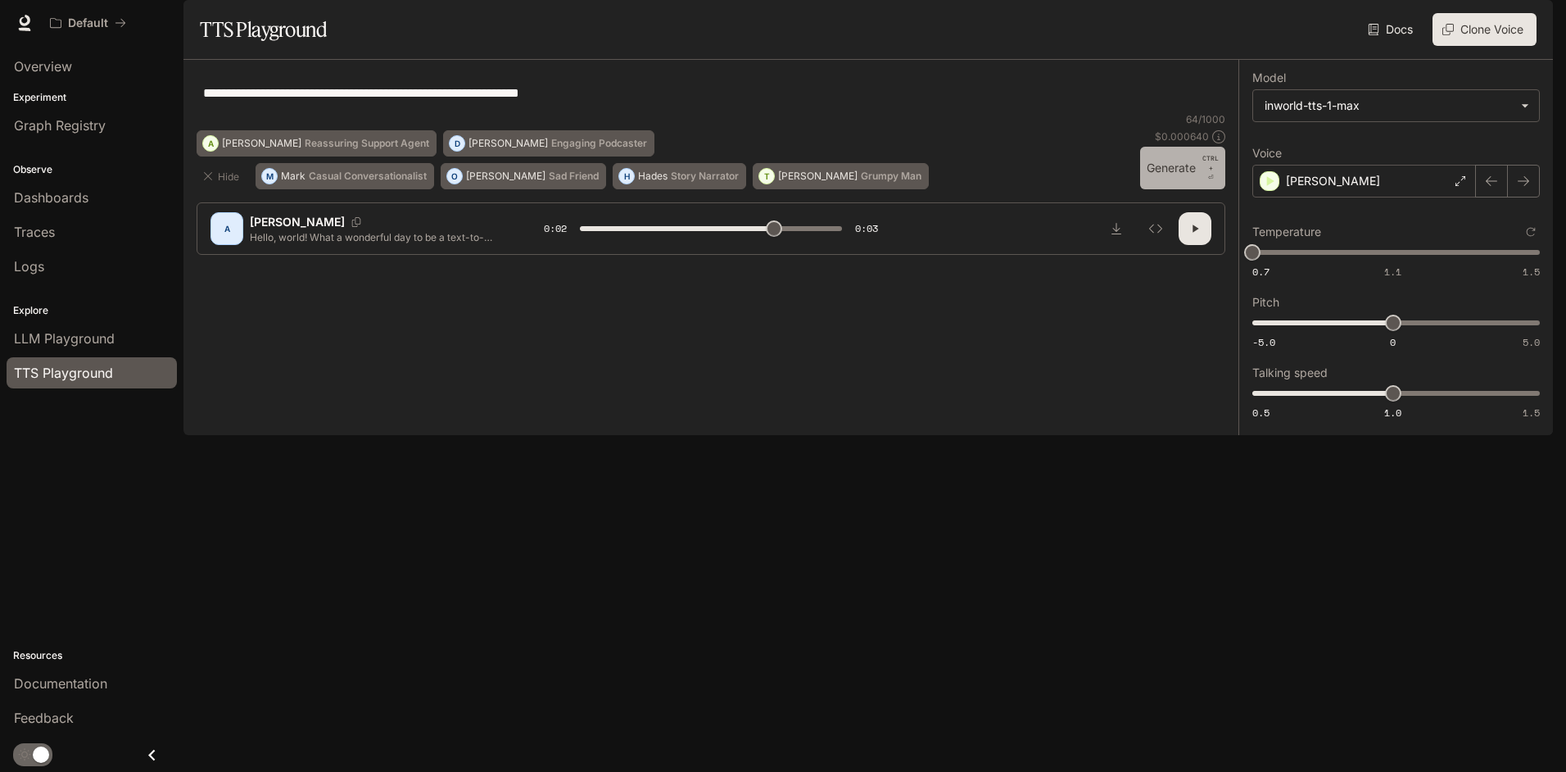
click at [1152, 189] on button "Generate CTRL + ⏎" at bounding box center [1182, 168] width 85 height 43
type input "*"
click at [454, 102] on textarea "**********" at bounding box center [711, 93] width 1016 height 19
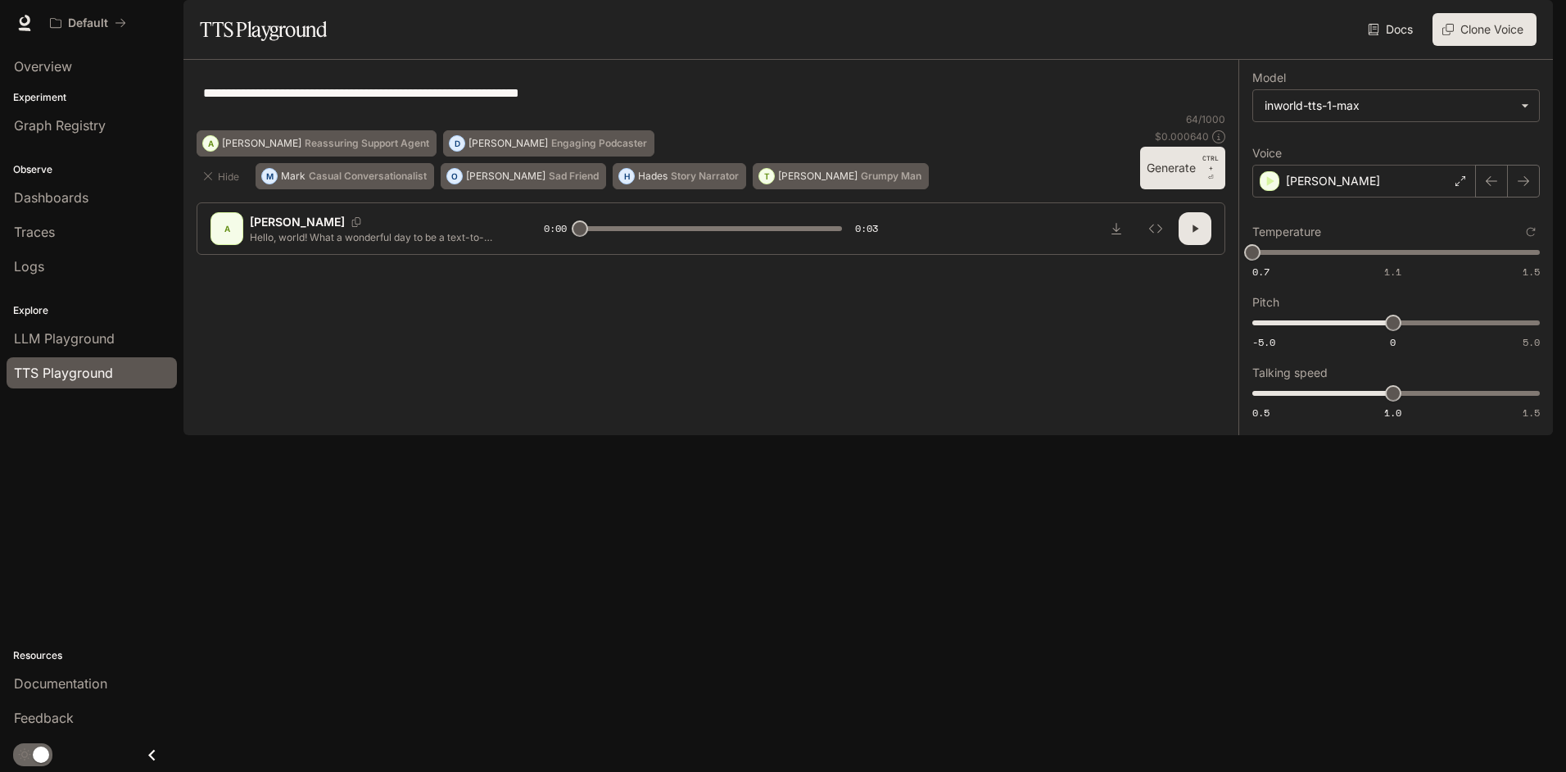
paste textarea "**********"
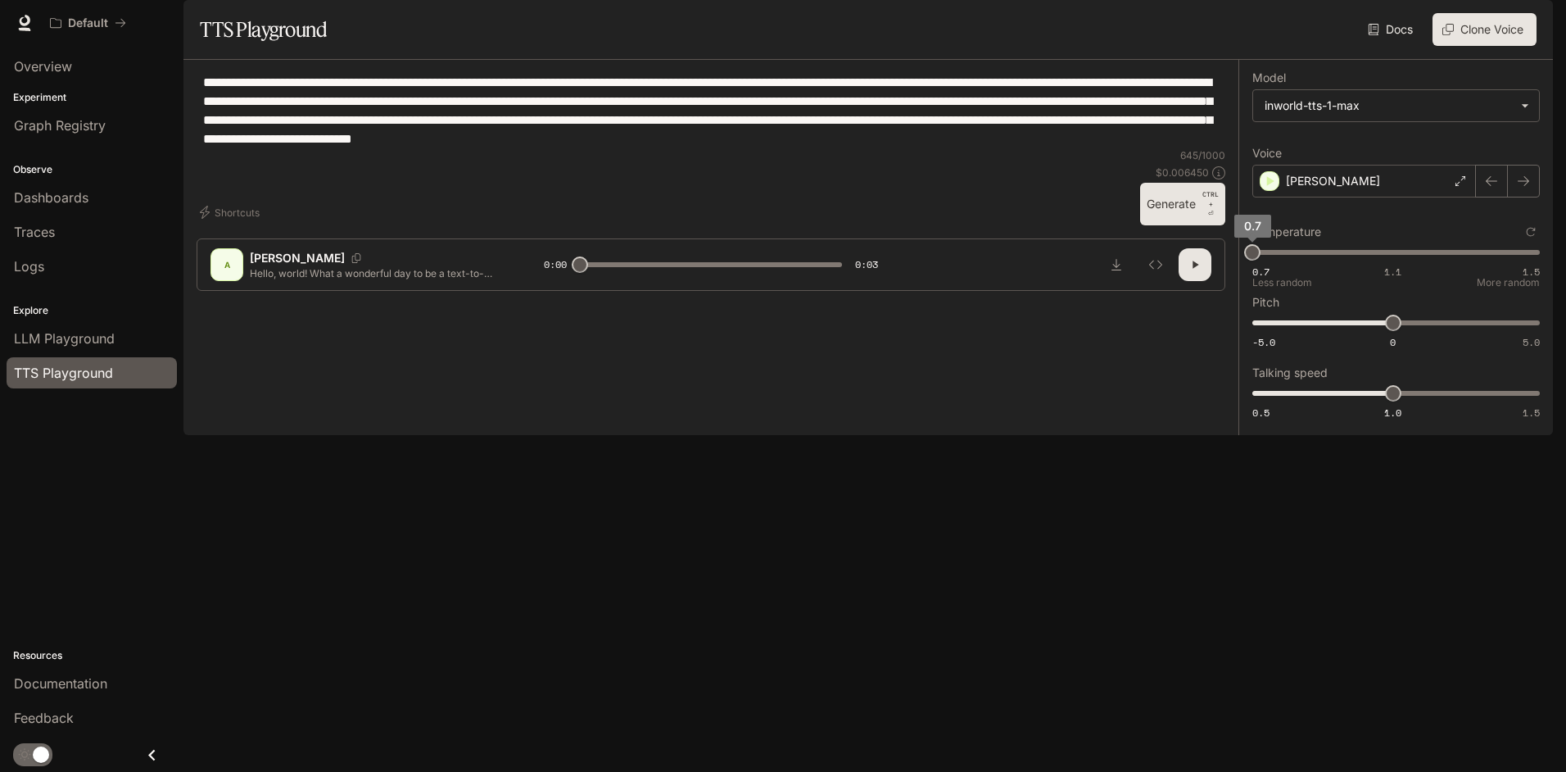
type textarea "**********"
type input "***"
drag, startPoint x: 1253, startPoint y: 300, endPoint x: 1394, endPoint y: 319, distance: 142.2
click at [1394, 265] on span "0.7 1.1 1.5 1.1" at bounding box center [1392, 252] width 281 height 25
click at [1165, 225] on button "Generate CTRL + ⏎" at bounding box center [1182, 204] width 85 height 43
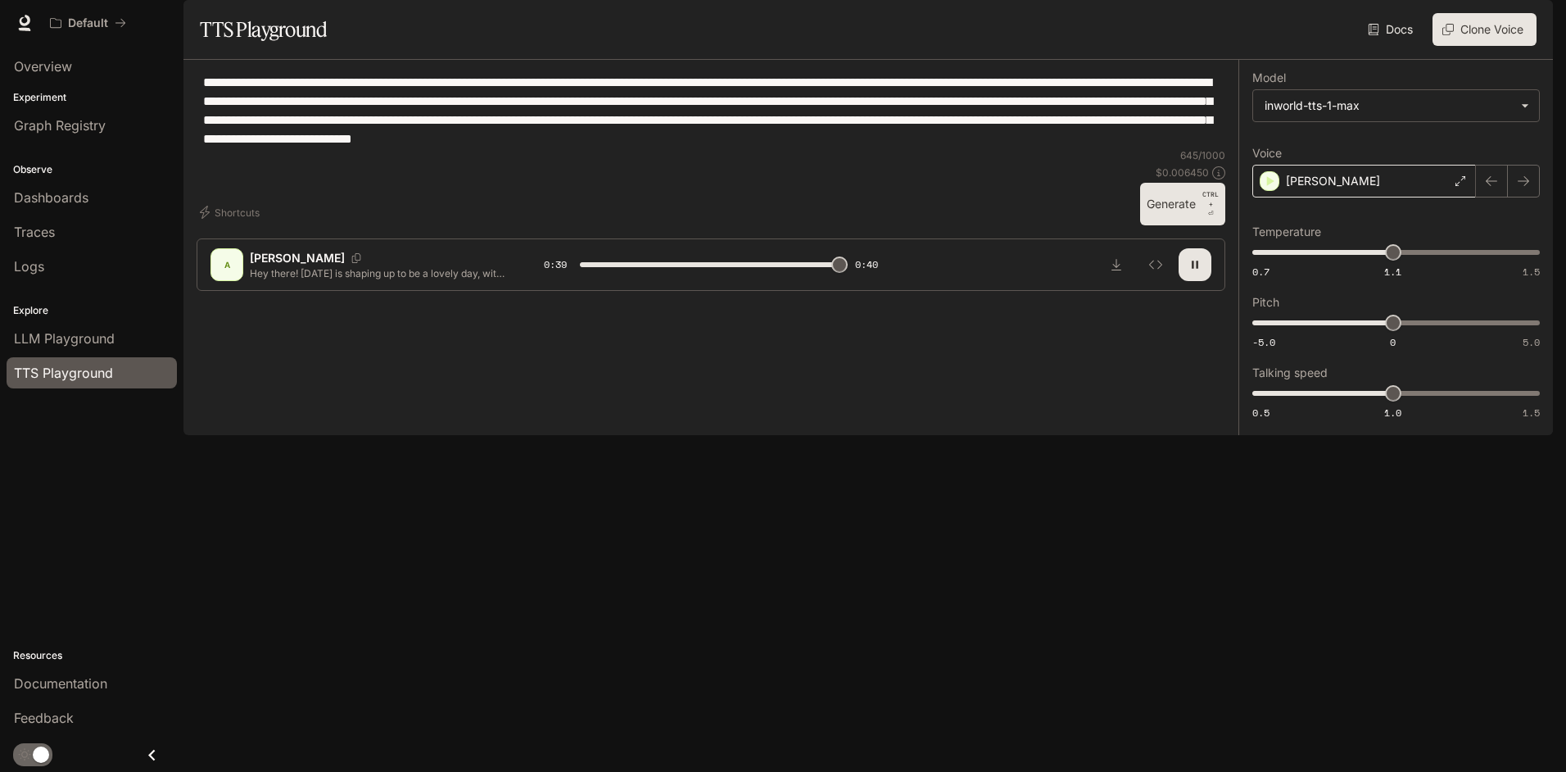
type input "*"
click at [1363, 197] on div "[PERSON_NAME]" at bounding box center [1364, 181] width 224 height 33
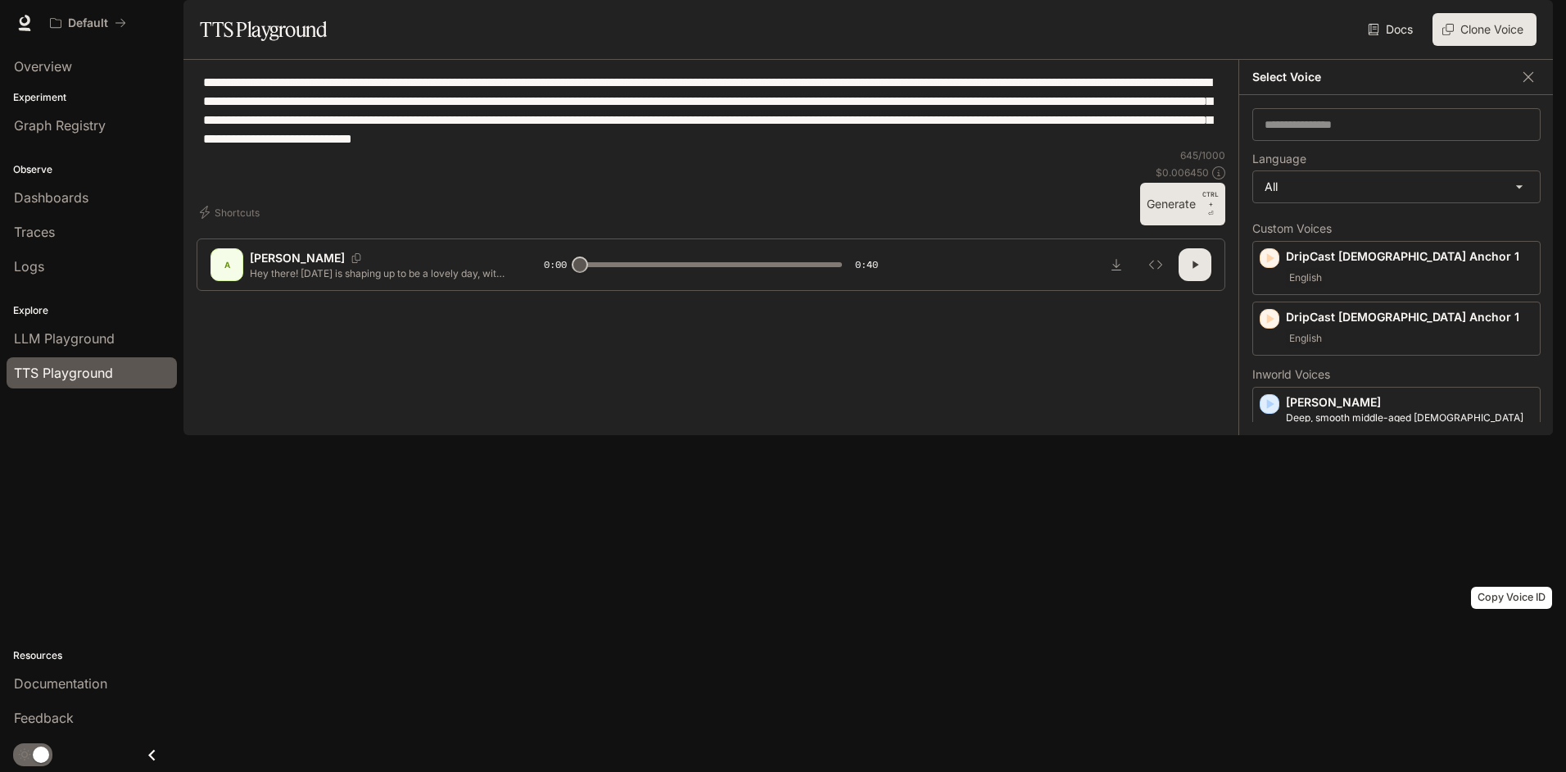
click at [1519, 586] on icon "Copy Voice ID" at bounding box center [1524, 579] width 11 height 13
